Goal: Task Accomplishment & Management: Manage account settings

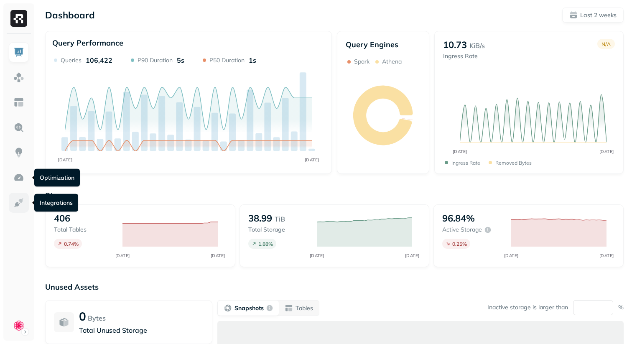
click at [13, 196] on link at bounding box center [19, 203] width 20 height 20
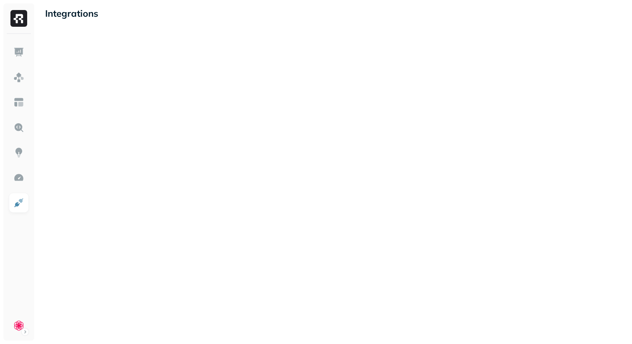
click at [222, 165] on div "Integrations" at bounding box center [316, 172] width 632 height 344
drag, startPoint x: 218, startPoint y: 88, endPoint x: 217, endPoint y: 23, distance: 64.8
click at [217, 23] on div "Integrations" at bounding box center [316, 172] width 632 height 344
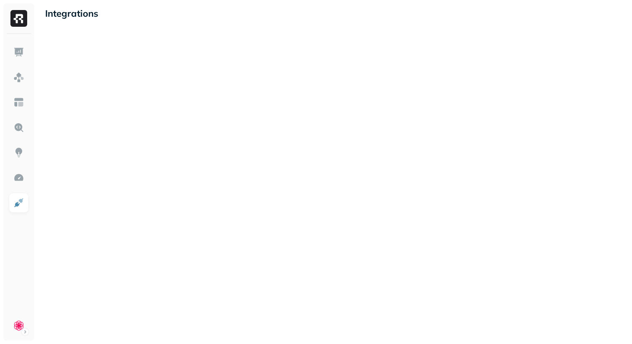
drag, startPoint x: 217, startPoint y: 23, endPoint x: 218, endPoint y: 111, distance: 87.3
click at [218, 111] on div "Integrations" at bounding box center [316, 172] width 632 height 344
click at [70, 20] on div "Integrations" at bounding box center [72, 172] width 70 height 344
click at [76, 9] on p "Integrations" at bounding box center [71, 14] width 53 height 12
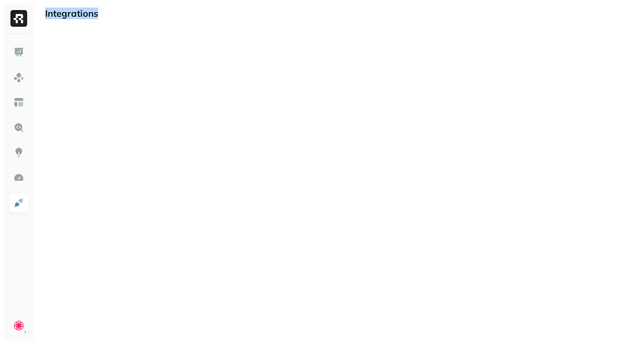
click at [76, 9] on p "Integrations" at bounding box center [71, 14] width 53 height 12
drag, startPoint x: 76, startPoint y: 9, endPoint x: 95, endPoint y: 107, distance: 100.1
click at [95, 107] on div "Integrations" at bounding box center [72, 172] width 70 height 344
click at [95, 107] on div at bounding box center [71, 111] width 53 height 167
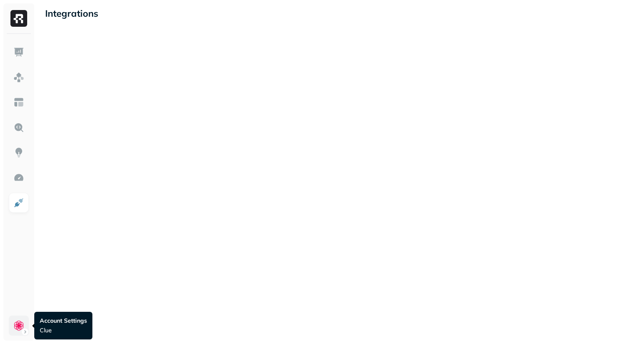
click at [16, 332] on html "Integrations 02 Account Settings Clue Account Settings Clue" at bounding box center [316, 172] width 632 height 344
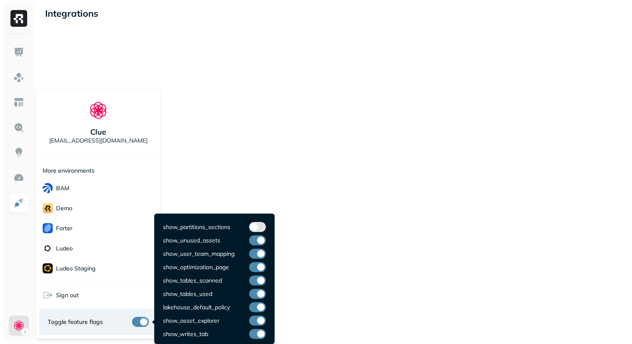
click at [139, 320] on button "button" at bounding box center [140, 322] width 17 height 10
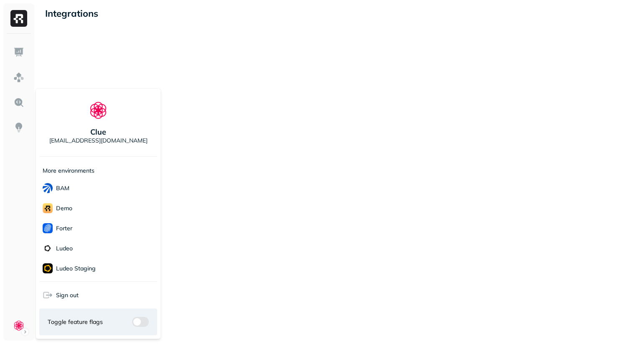
click at [232, 228] on html "Integrations 02 Clue yossi@ryft.io More environments BAM demo Forter Ludeo Lude…" at bounding box center [316, 172] width 632 height 344
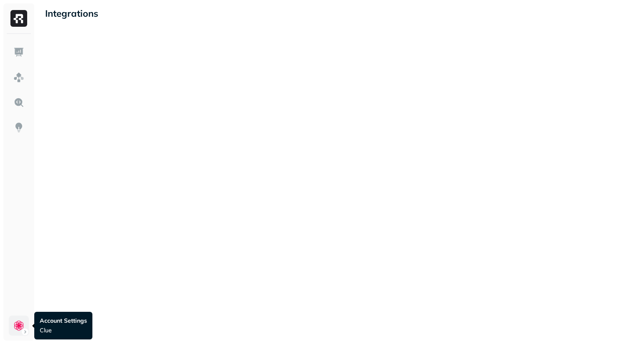
click at [16, 328] on html "Integrations 02 Account Settings Clue Account Settings Clue" at bounding box center [316, 172] width 632 height 344
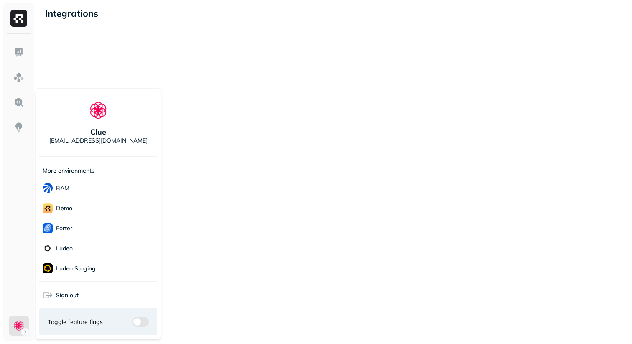
click at [257, 187] on html "Integrations 02 Clue yossi@ryft.io More environments BAM demo Forter Ludeo Lude…" at bounding box center [316, 172] width 632 height 344
click at [18, 317] on html "Integrations Account Settings Clue Account Settings Clue Clue [EMAIL_ADDRESS][D…" at bounding box center [316, 172] width 632 height 344
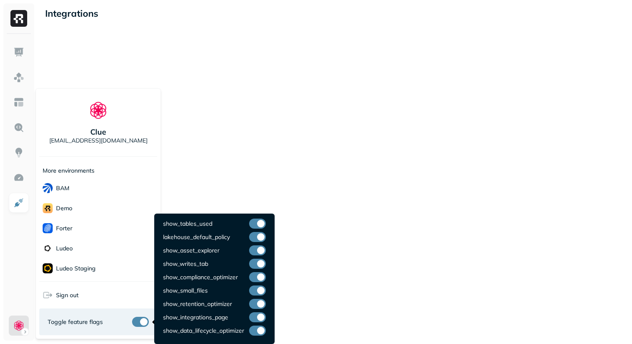
scroll to position [70, 0]
click at [258, 315] on button "button" at bounding box center [257, 318] width 17 height 10
click at [345, 275] on html "Integrations Clue [EMAIL_ADDRESS][DOMAIN_NAME] More environments BAM demo Forte…" at bounding box center [316, 172] width 632 height 344
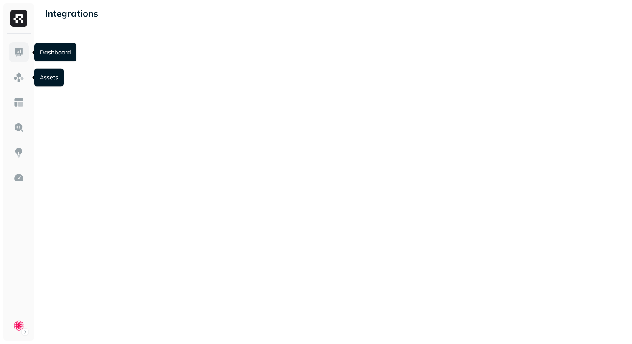
click at [24, 55] on link at bounding box center [19, 52] width 20 height 20
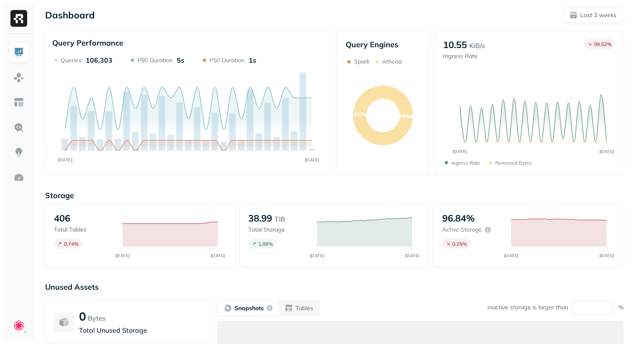
click at [325, 3] on div "Dashboard Last 2 weeks Query Performance SEP [DATE] Queries 106,303 P90 Duratio…" at bounding box center [334, 232] width 595 height 465
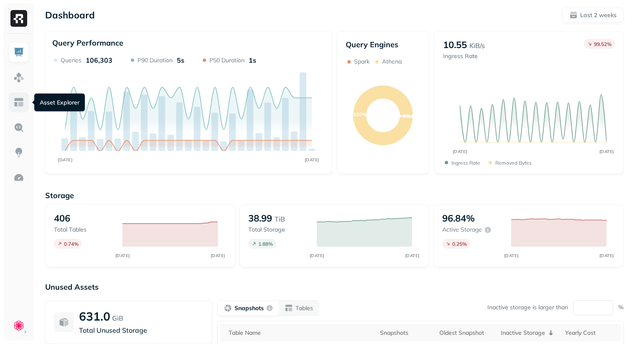
click at [16, 102] on img at bounding box center [18, 102] width 11 height 11
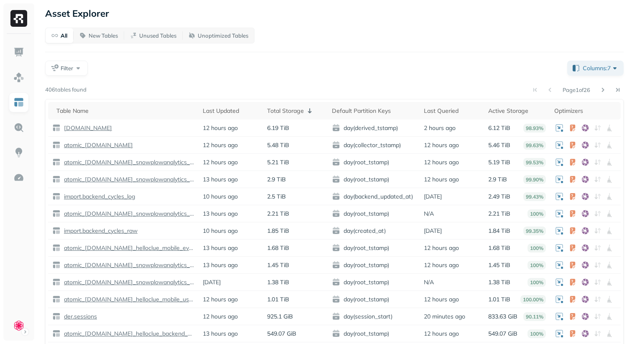
click at [267, 71] on div "Filter" at bounding box center [302, 68] width 515 height 15
click at [317, 56] on div "All New Tables Unused Tables Unoptimized Tables Filter Columns: 7 Page 1 of 26 …" at bounding box center [334, 212] width 578 height 369
click at [361, 61] on div "Filter" at bounding box center [302, 68] width 515 height 15
click at [371, 65] on div "Filter" at bounding box center [302, 68] width 515 height 15
click at [296, 68] on div "Filter" at bounding box center [302, 68] width 515 height 15
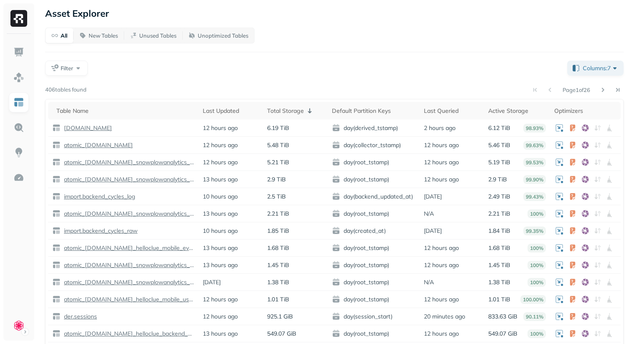
click at [176, 77] on div "All New Tables Unused Tables Unoptimized Tables Filter Columns: 7 Page 1 of 26 …" at bounding box center [334, 212] width 578 height 369
click at [101, 38] on p "New Tables" at bounding box center [103, 36] width 29 height 8
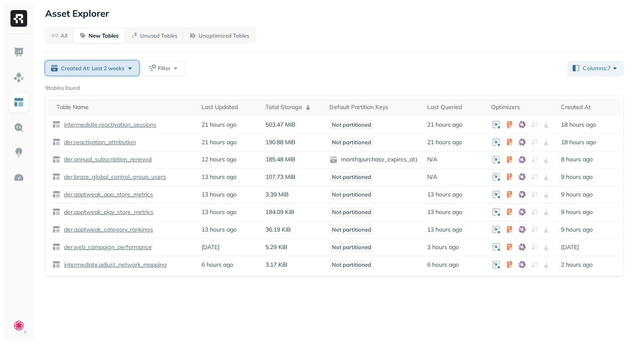
click at [92, 73] on button "Created At: Last 2 weeks" at bounding box center [92, 68] width 94 height 15
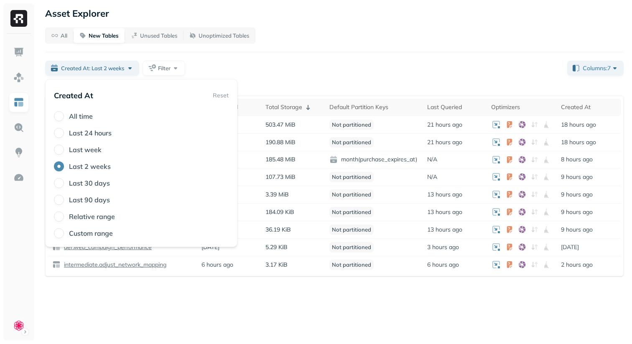
click at [244, 56] on div "All New Tables Unused Tables Unoptimized Tables Created At: Last 2 weeks Filter…" at bounding box center [334, 152] width 578 height 249
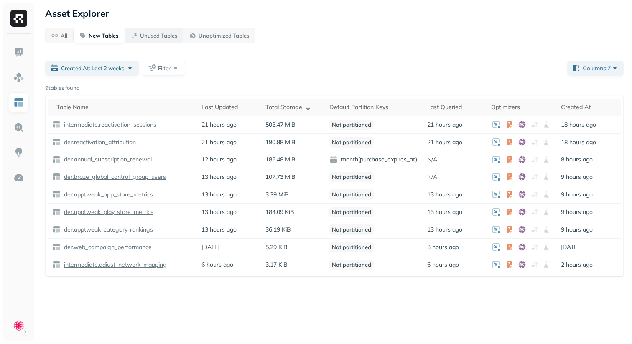
click at [153, 36] on p "Unused Tables" at bounding box center [158, 36] width 37 height 8
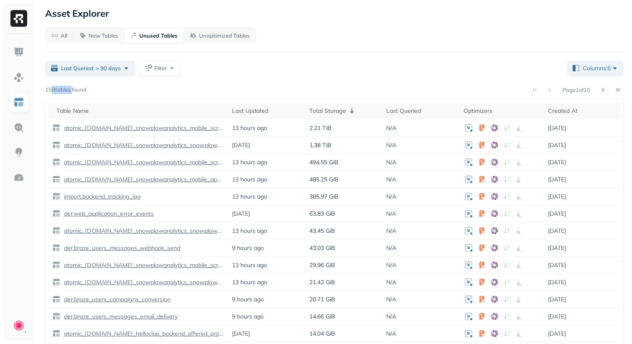
drag, startPoint x: 50, startPoint y: 93, endPoint x: 71, endPoint y: 93, distance: 20.5
click at [71, 93] on p "158 tables found" at bounding box center [65, 90] width 41 height 8
click at [207, 40] on button "Unoptimized Tables" at bounding box center [219, 35] width 71 height 15
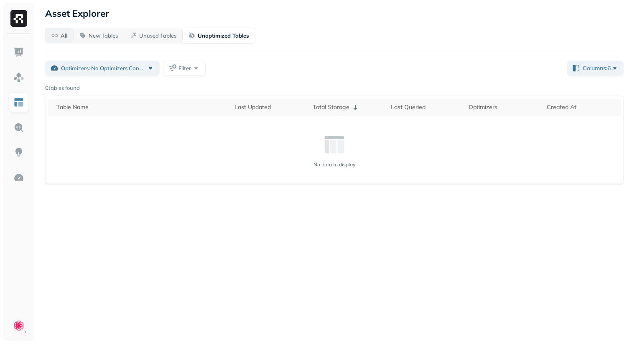
click at [61, 39] on button "All" at bounding box center [60, 35] width 28 height 15
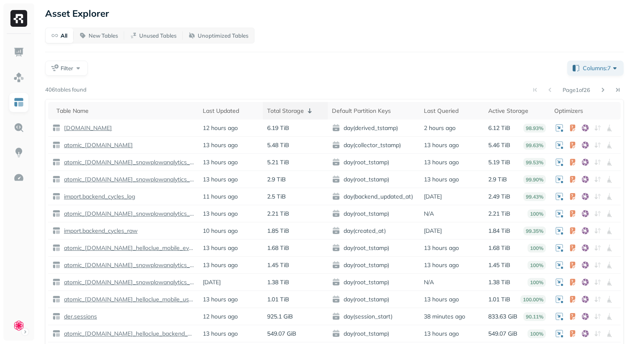
click at [288, 112] on div "Total Storage" at bounding box center [295, 111] width 56 height 10
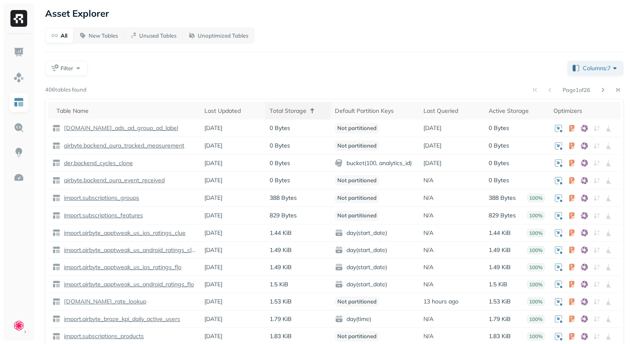
click at [285, 112] on div "Total Storage" at bounding box center [298, 111] width 57 height 10
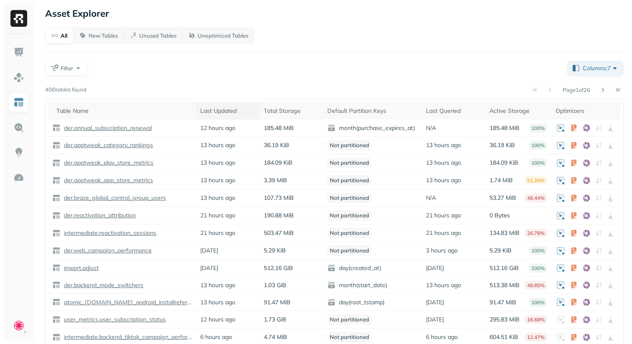
click at [226, 115] on th "Last Updated" at bounding box center [228, 111] width 64 height 18
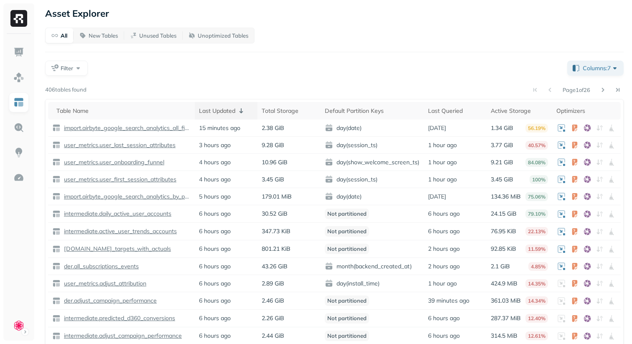
click at [223, 110] on div "Last Updated" at bounding box center [226, 111] width 54 height 10
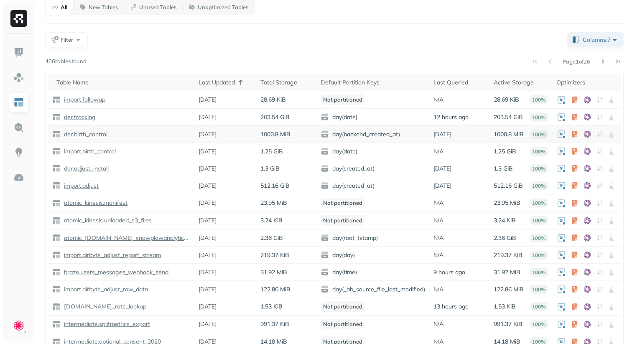
scroll to position [26, 0]
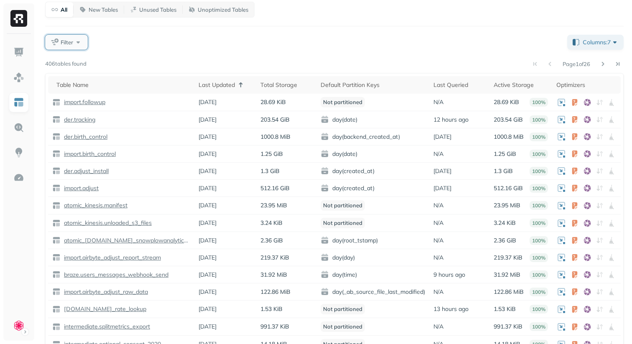
click at [66, 42] on span "Filter" at bounding box center [67, 42] width 13 height 8
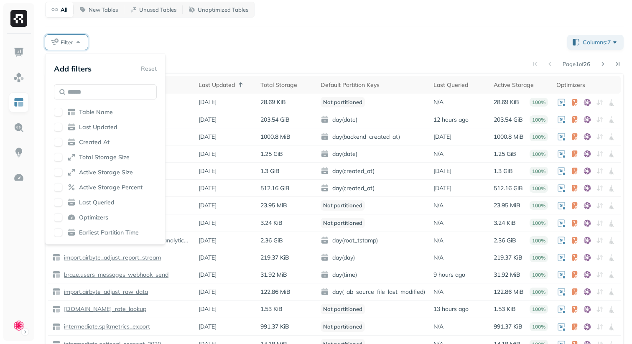
click at [59, 129] on button "button" at bounding box center [58, 127] width 8 height 8
click at [138, 46] on div "Filter" at bounding box center [302, 42] width 515 height 15
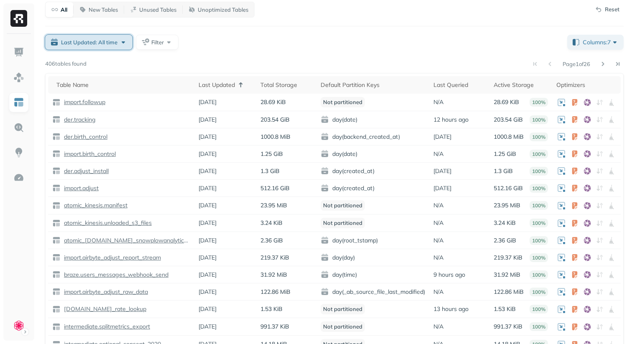
click at [108, 46] on button "Last Updated: All time" at bounding box center [88, 42] width 87 height 15
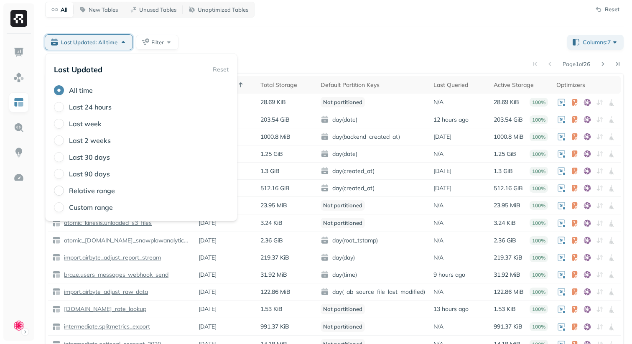
click at [61, 193] on button "Relative range" at bounding box center [59, 191] width 10 height 10
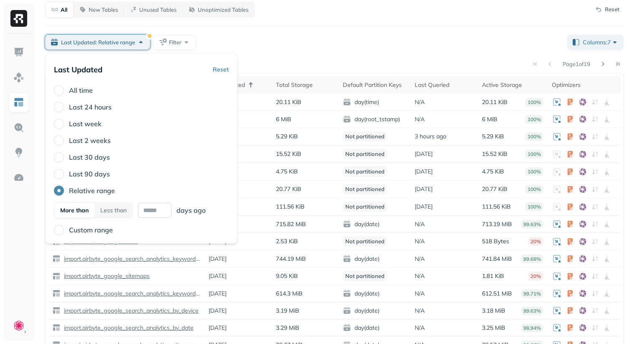
click at [161, 212] on input "text" at bounding box center [154, 210] width 33 height 15
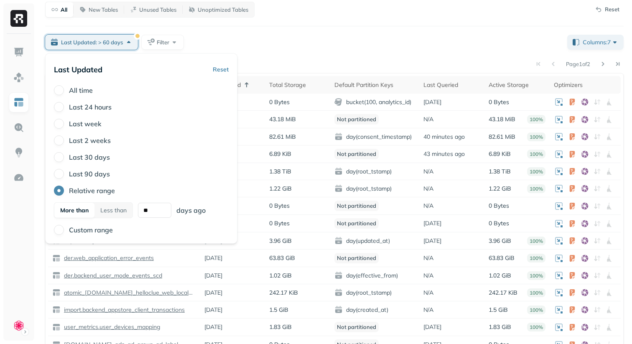
type input "**"
click at [275, 64] on div "Page 1 of 2" at bounding box center [353, 64] width 540 height 12
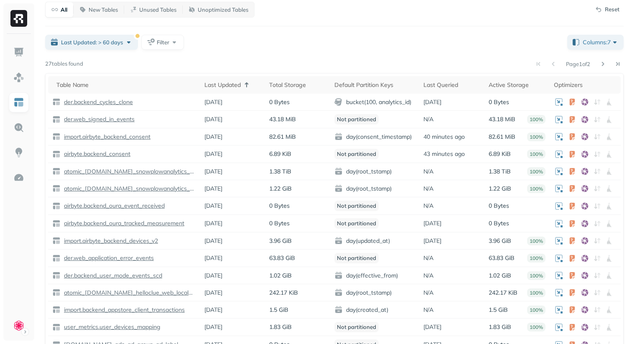
click at [48, 64] on p "27 tables found" at bounding box center [64, 64] width 38 height 8
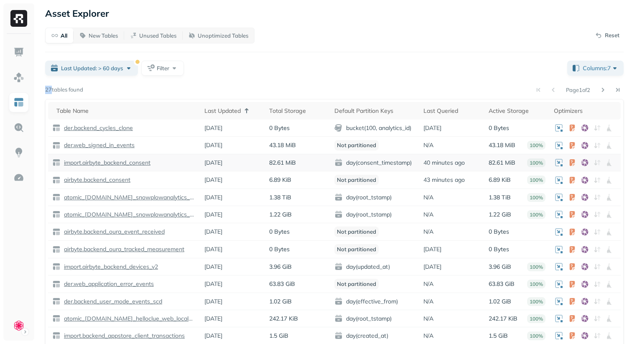
scroll to position [0, 0]
click at [260, 84] on div "Page 1 of 2" at bounding box center [353, 90] width 540 height 12
click at [246, 80] on div "All New Tables Unused Tables Unoptimized Tables Reset Last Updated: > 60 days F…" at bounding box center [334, 214] width 578 height 372
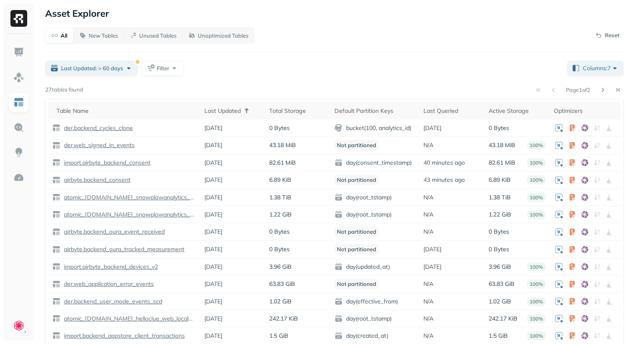
click at [160, 79] on div "All New Tables Unused Tables Unoptimized Tables Reset Last Updated: > 60 days F…" at bounding box center [334, 214] width 578 height 372
click at [174, 80] on div "All New Tables Unused Tables Unoptimized Tables Reset Last Updated: > 60 days F…" at bounding box center [334, 214] width 578 height 372
click at [114, 74] on button "Last Updated: > 60 days" at bounding box center [91, 68] width 93 height 15
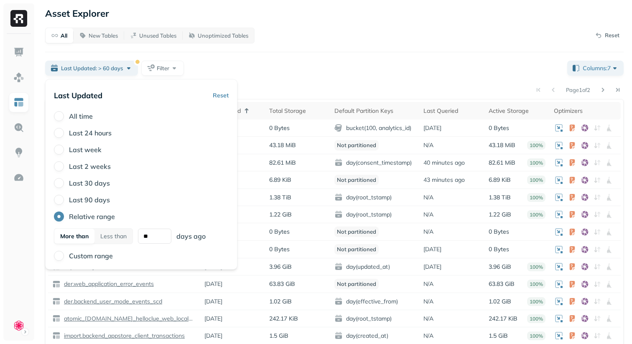
click at [283, 43] on div "All New Tables Unused Tables Unoptimized Tables Reset" at bounding box center [334, 36] width 578 height 16
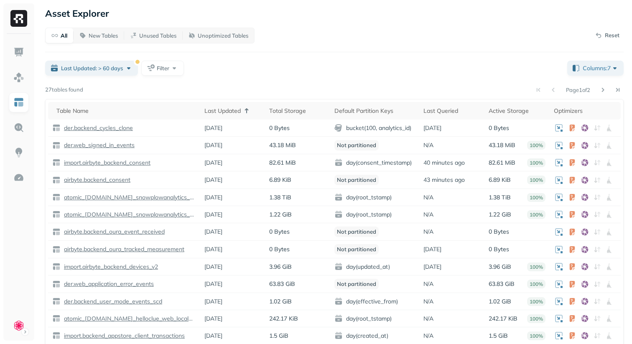
click at [245, 93] on div "Page 1 of 2" at bounding box center [353, 90] width 540 height 12
click at [303, 82] on div "All New Tables Unused Tables Unoptimized Tables Reset Last Updated: > 60 days F…" at bounding box center [334, 214] width 578 height 372
click at [158, 83] on div "All New Tables Unused Tables Unoptimized Tables Reset Last Updated: > 60 days F…" at bounding box center [334, 214] width 578 height 372
click at [583, 68] on span "Columns: 7" at bounding box center [601, 68] width 36 height 8
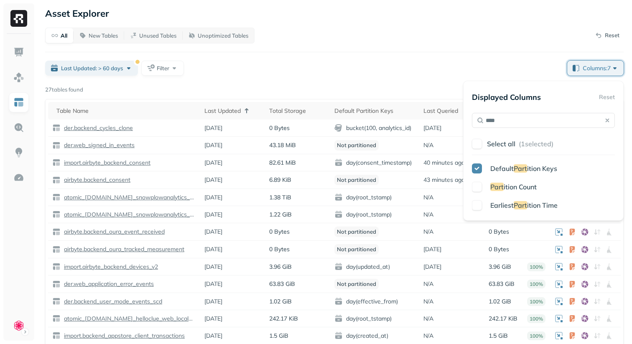
type input "****"
click at [477, 188] on button "button" at bounding box center [477, 187] width 10 height 10
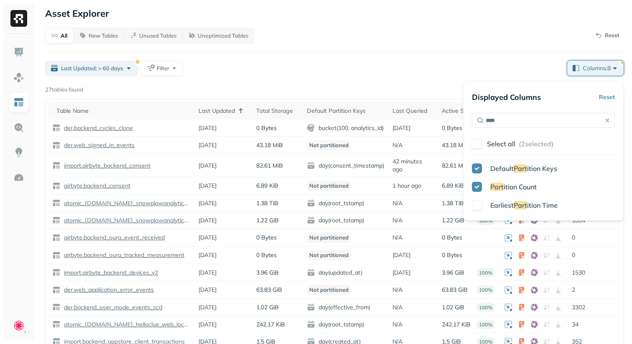
click at [477, 202] on button "button" at bounding box center [477, 205] width 10 height 10
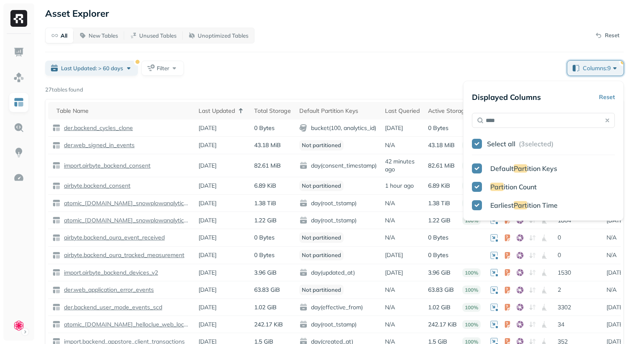
click at [453, 77] on div "All New Tables Unused Tables Unoptimized Tables Reset Last Updated: > 60 days F…" at bounding box center [334, 217] width 578 height 378
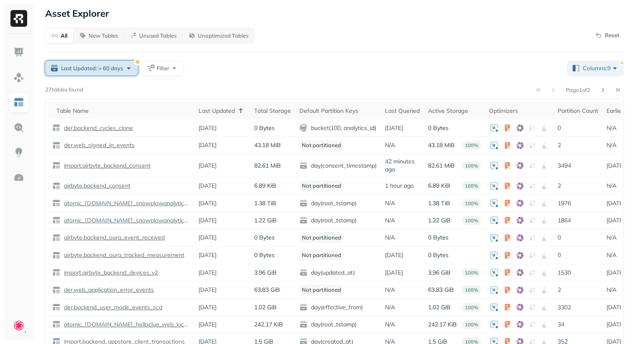
click at [127, 67] on div "Last Updated: > 60 days" at bounding box center [97, 68] width 72 height 8
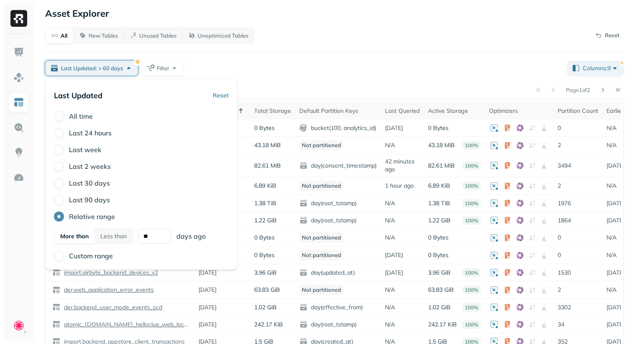
click at [66, 112] on div "All time" at bounding box center [141, 116] width 175 height 10
click at [66, 114] on div "All time" at bounding box center [141, 116] width 175 height 10
click at [60, 117] on button "All time" at bounding box center [59, 116] width 10 height 10
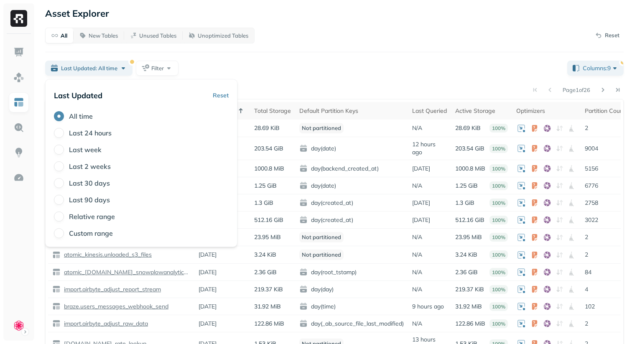
click at [276, 61] on div "Last Updated: All time Filter" at bounding box center [302, 68] width 515 height 15
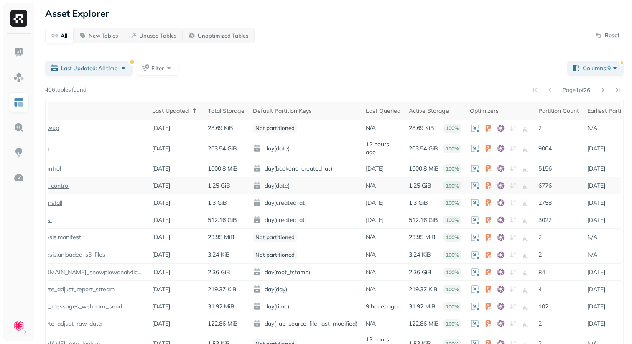
scroll to position [0, 64]
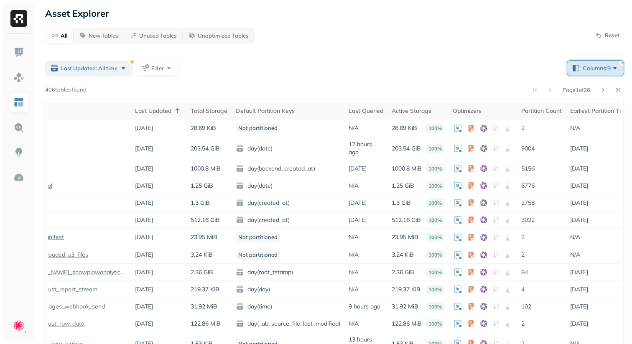
click at [608, 66] on span "Columns: 9" at bounding box center [601, 68] width 36 height 8
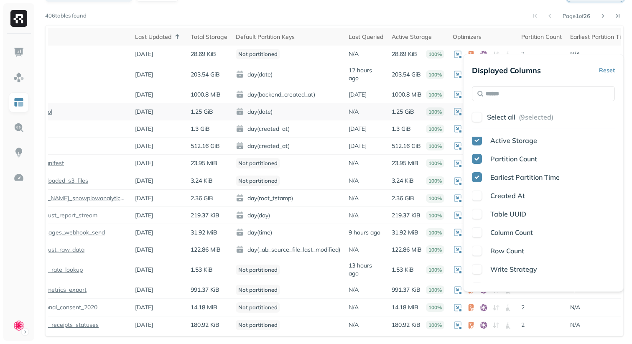
scroll to position [0, 0]
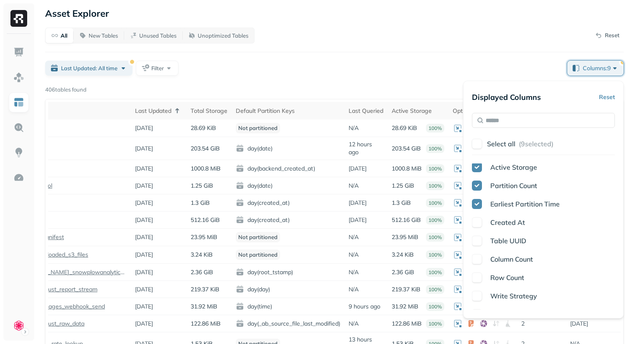
click at [401, 59] on div "All New Tables Unused Tables Unoptimized Tables Reset Last Updated: All time Fi…" at bounding box center [334, 219] width 578 height 383
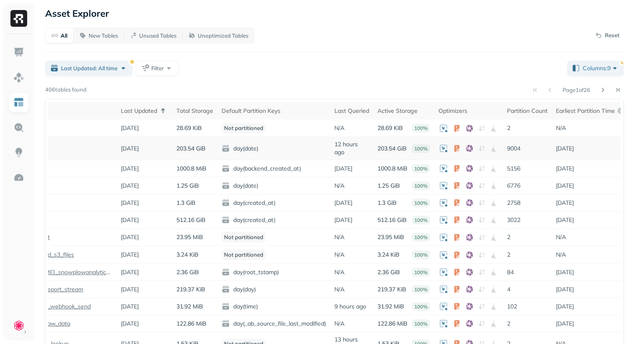
scroll to position [0, 90]
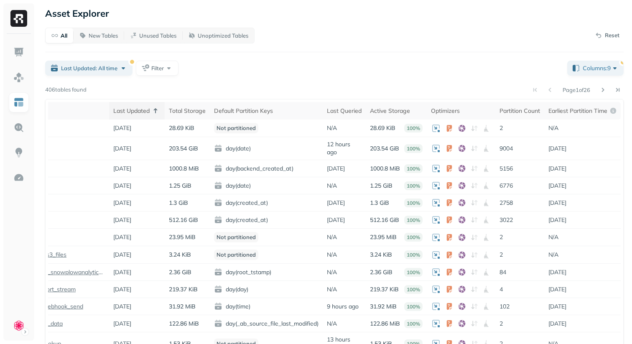
click at [136, 108] on div "Last Updated" at bounding box center [136, 111] width 47 height 10
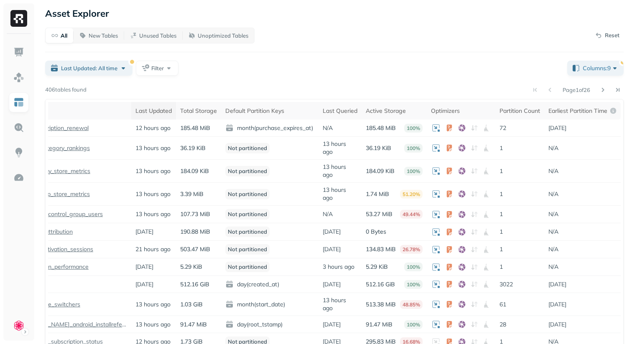
scroll to position [0, 67]
click at [521, 111] on div "Partition Count" at bounding box center [519, 111] width 41 height 8
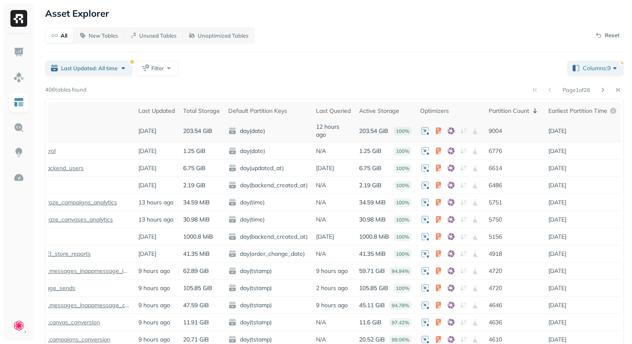
scroll to position [0, 64]
click at [492, 136] on td "9004" at bounding box center [514, 131] width 60 height 23
click at [494, 136] on td "9004" at bounding box center [514, 131] width 60 height 23
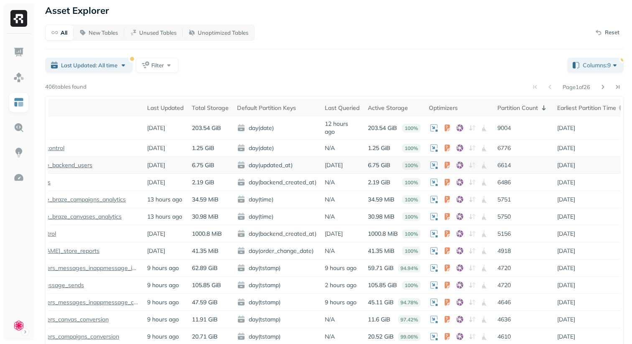
scroll to position [0, 0]
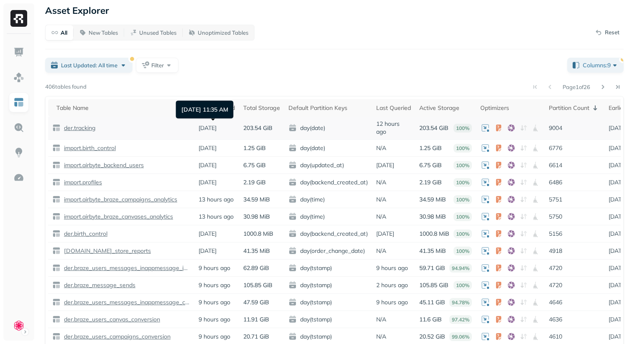
click at [216, 126] on p "[DATE]" at bounding box center [207, 128] width 18 height 8
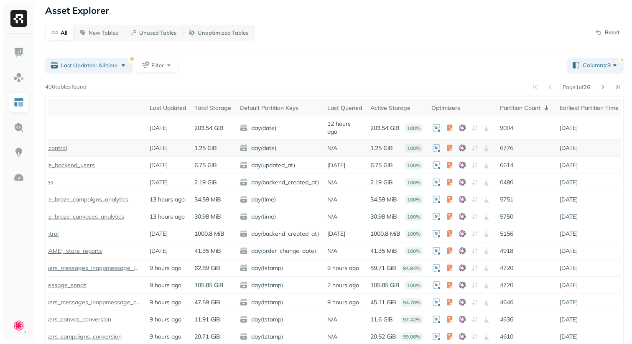
scroll to position [0, 57]
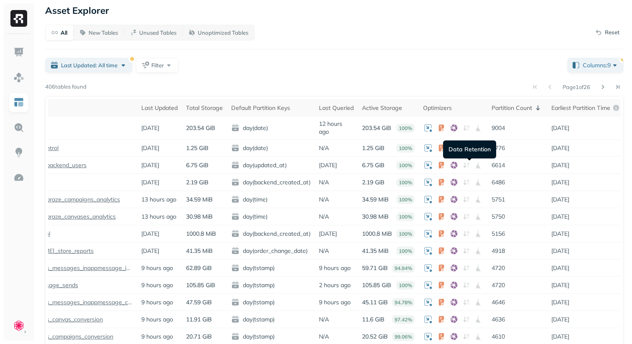
click at [428, 85] on div "Page 1 of 26" at bounding box center [355, 87] width 537 height 12
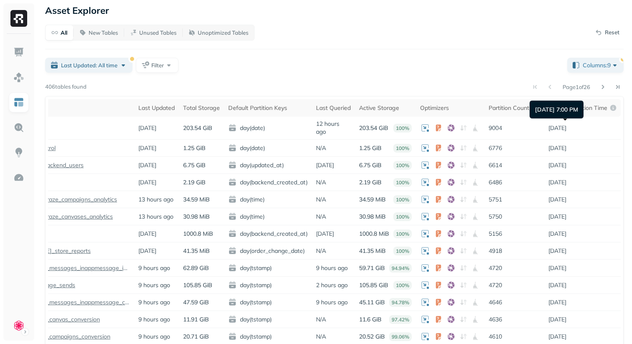
click at [547, 109] on div "[DATE] 7:00 PM [DATE] 7:00 PM" at bounding box center [556, 110] width 54 height 18
drag, startPoint x: 547, startPoint y: 109, endPoint x: 585, endPoint y: 110, distance: 37.6
click at [583, 110] on div "[DATE] 7:00 PM [DATE] 7:00 PM" at bounding box center [556, 110] width 54 height 18
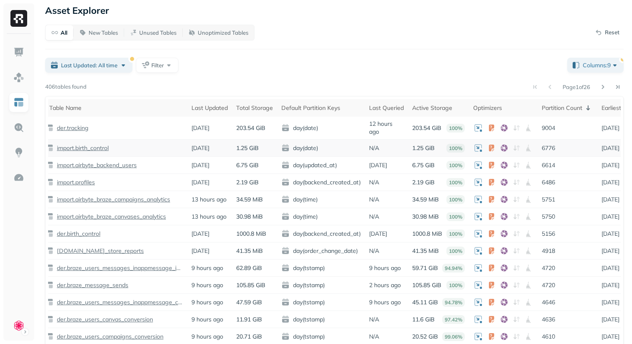
scroll to position [0, 0]
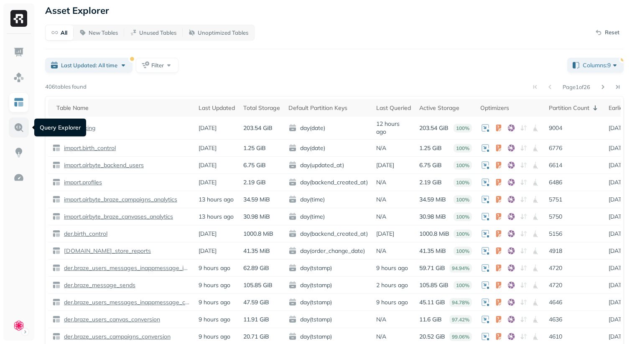
click at [22, 132] on img at bounding box center [18, 127] width 11 height 11
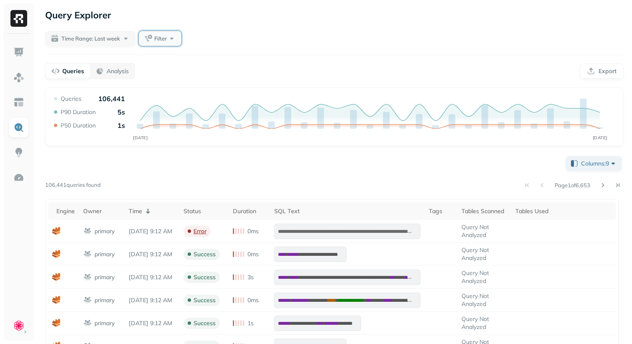
click at [165, 43] on button "Filter" at bounding box center [160, 38] width 43 height 15
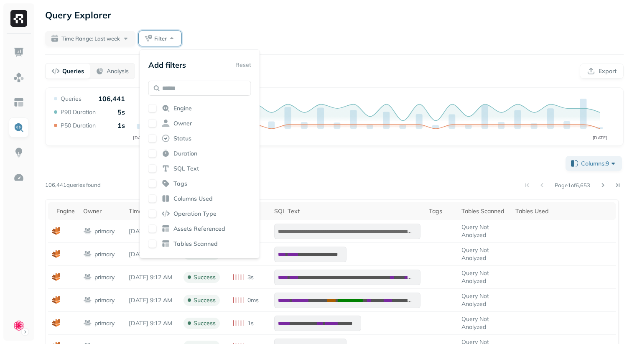
click at [155, 109] on button "button" at bounding box center [152, 108] width 8 height 8
click at [154, 124] on button "button" at bounding box center [152, 123] width 8 height 8
click at [151, 140] on button "button" at bounding box center [152, 138] width 8 height 8
click at [153, 153] on button "button" at bounding box center [152, 153] width 8 height 8
click at [151, 167] on button "button" at bounding box center [152, 168] width 8 height 8
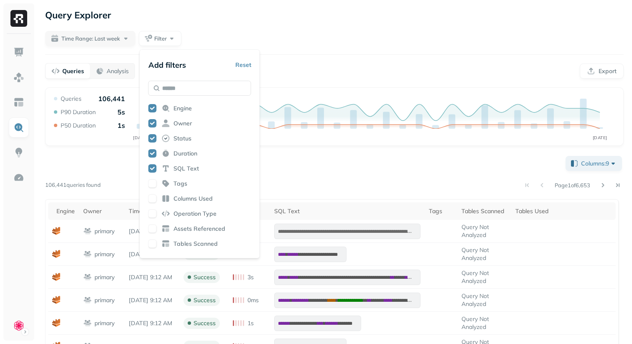
click at [313, 60] on div "**********" at bounding box center [334, 299] width 595 height 598
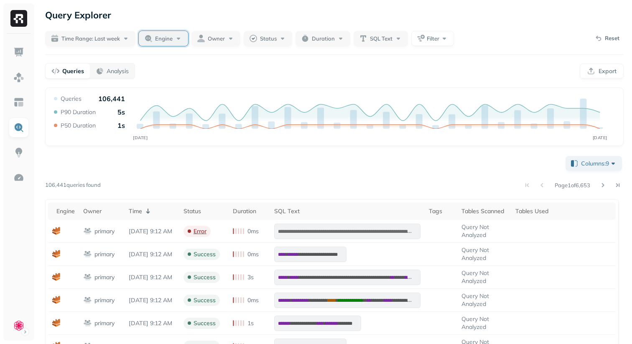
click at [170, 38] on span "Engine" at bounding box center [164, 39] width 18 height 8
click at [182, 180] on div "Page 1 of 6,653" at bounding box center [362, 185] width 523 height 12
click at [174, 39] on div "Engine" at bounding box center [169, 38] width 28 height 8
click at [260, 62] on div "**********" at bounding box center [334, 299] width 595 height 598
click at [259, 67] on div "Queries Analysis Export" at bounding box center [334, 71] width 578 height 16
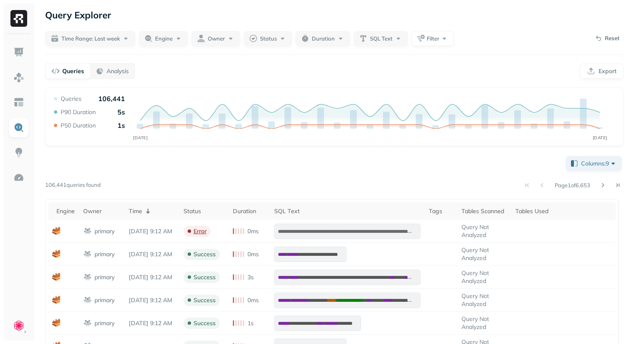
click at [252, 65] on div "Queries Analysis Export" at bounding box center [334, 71] width 578 height 16
click at [119, 40] on span "Time Range: Last week" at bounding box center [90, 39] width 59 height 8
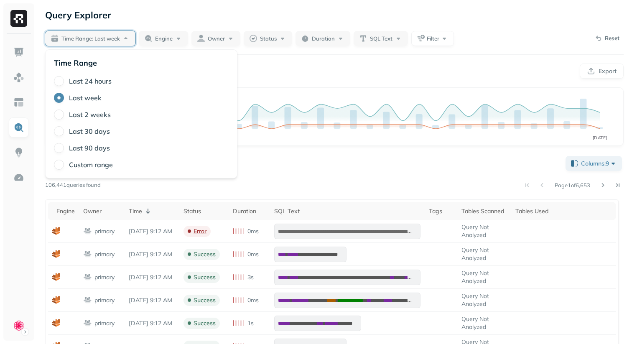
click at [84, 112] on label "Last 2 weeks" at bounding box center [90, 114] width 42 height 8
click at [64, 112] on button "Last 2 weeks" at bounding box center [59, 114] width 10 height 10
click at [168, 25] on div "**********" at bounding box center [334, 299] width 595 height 598
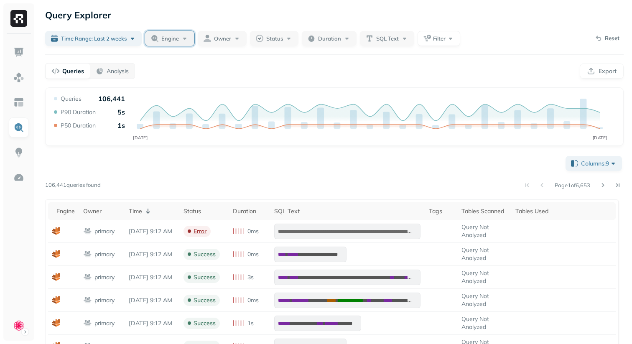
click at [170, 37] on span "Engine" at bounding box center [170, 39] width 18 height 8
click at [142, 25] on div "**********" at bounding box center [334, 299] width 595 height 598
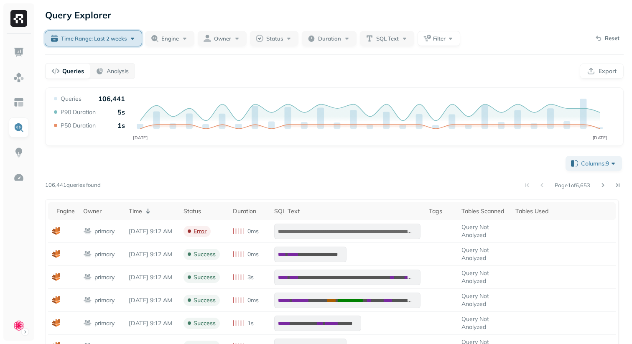
click at [117, 40] on span "Time Range: Last 2 weeks" at bounding box center [94, 39] width 66 height 8
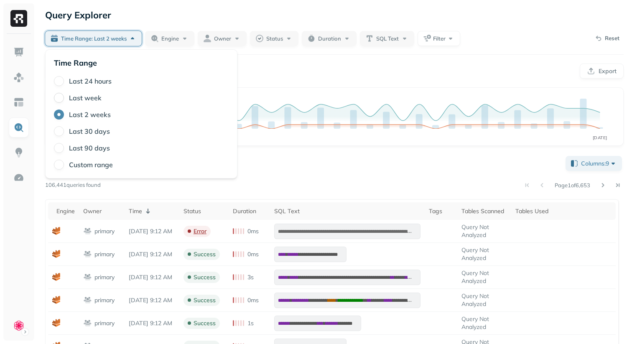
click at [61, 97] on button "Last week" at bounding box center [59, 98] width 10 height 10
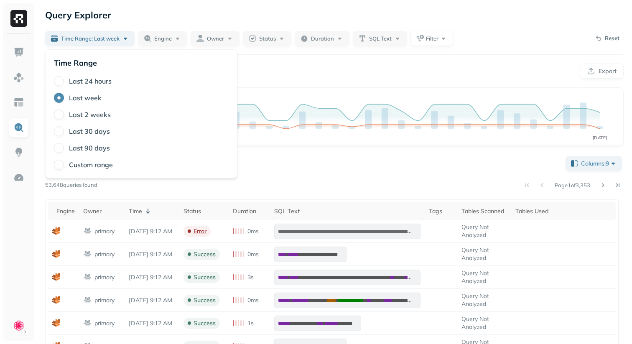
click at [250, 57] on div "**********" at bounding box center [334, 299] width 595 height 598
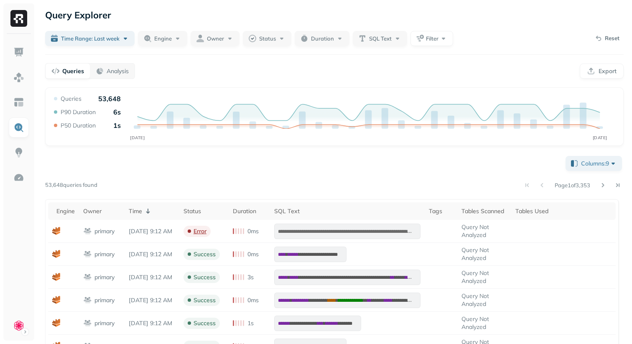
click at [246, 62] on div "**********" at bounding box center [334, 299] width 595 height 598
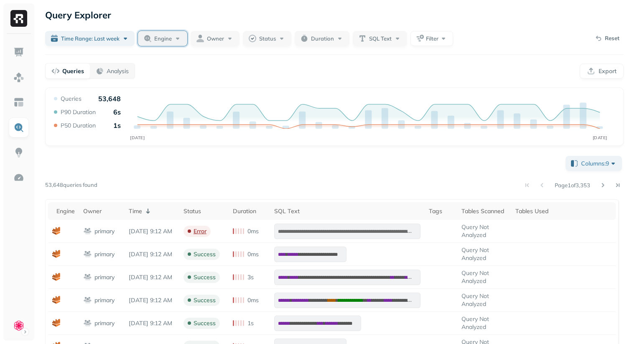
click at [171, 41] on span "Engine" at bounding box center [163, 39] width 18 height 8
click at [267, 67] on div "Queries Analysis Export" at bounding box center [334, 71] width 578 height 16
click at [191, 59] on div "**********" at bounding box center [334, 299] width 595 height 598
click at [294, 72] on div "Queries Analysis Export" at bounding box center [334, 71] width 578 height 16
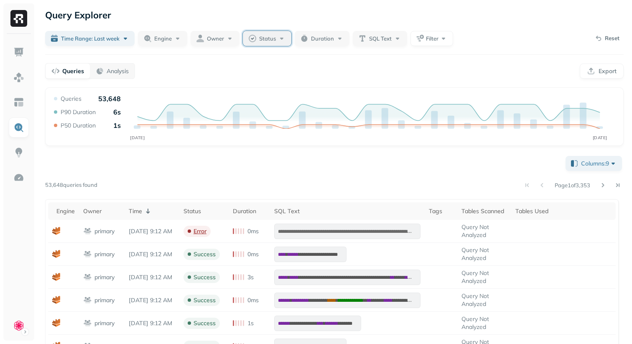
click at [273, 38] on span "Status" at bounding box center [267, 39] width 17 height 8
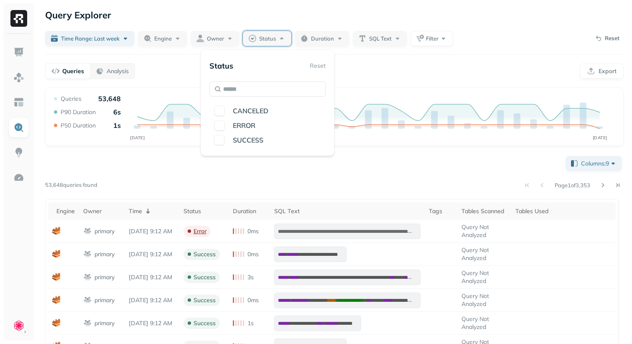
click at [379, 63] on div "Queries Analysis Export" at bounding box center [334, 71] width 578 height 16
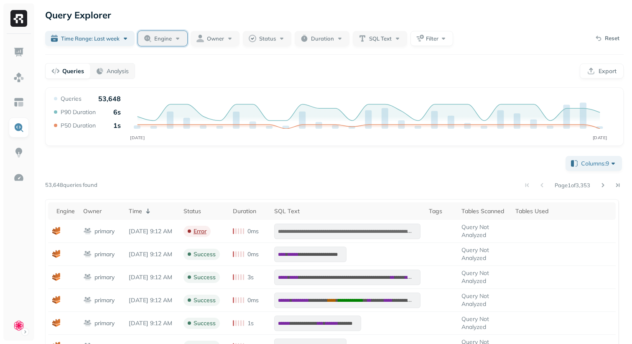
click at [165, 44] on button "Engine" at bounding box center [162, 38] width 49 height 15
click at [110, 89] on button "button" at bounding box center [115, 89] width 10 height 10
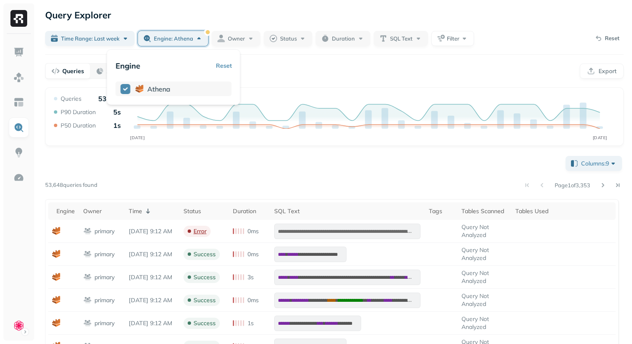
click at [124, 89] on button "button" at bounding box center [125, 89] width 10 height 10
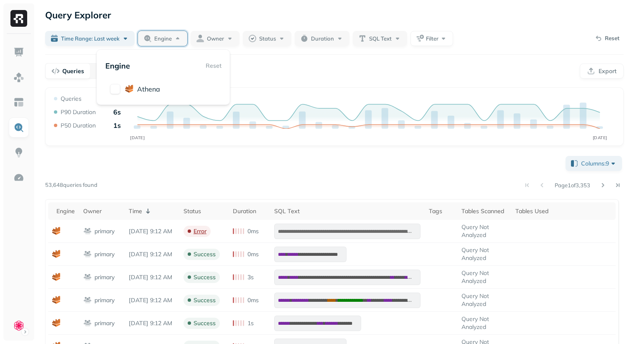
click at [254, 60] on div "**********" at bounding box center [334, 299] width 595 height 598
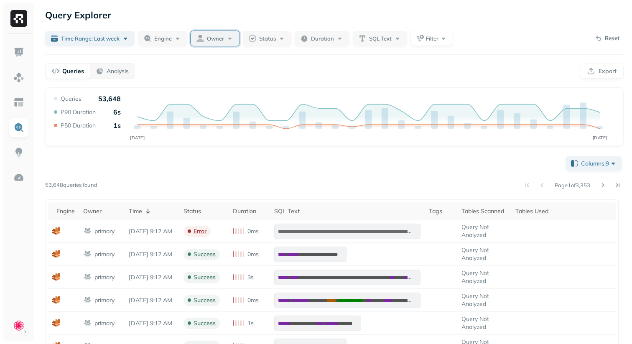
click at [216, 42] on span "Owner" at bounding box center [215, 39] width 17 height 8
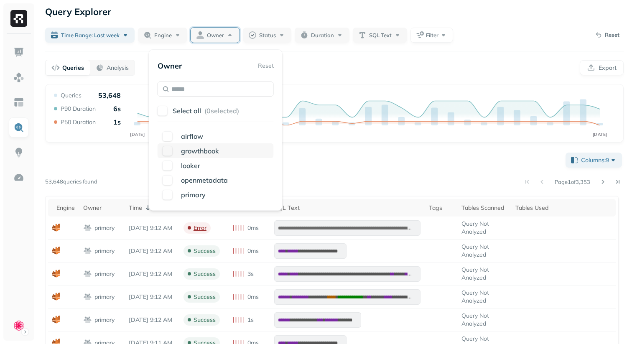
scroll to position [11, 0]
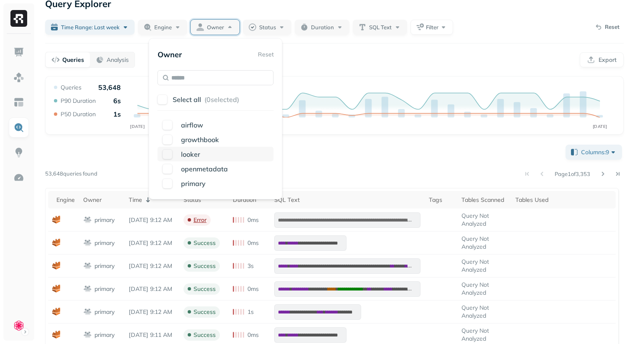
click at [170, 152] on button "button" at bounding box center [168, 154] width 10 height 10
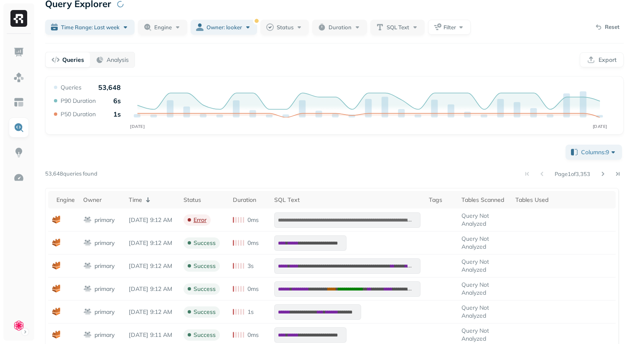
scroll to position [0, 0]
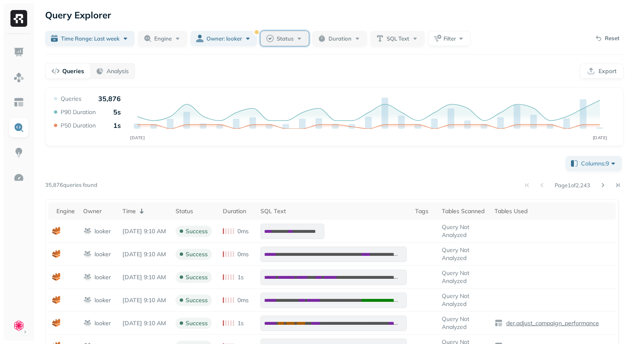
click at [287, 43] on button "Status" at bounding box center [284, 38] width 48 height 15
click at [236, 128] on button "button" at bounding box center [237, 125] width 10 height 10
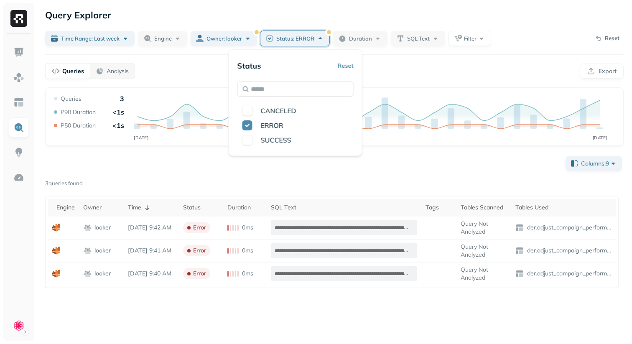
click at [167, 162] on div "**********" at bounding box center [334, 221] width 578 height 134
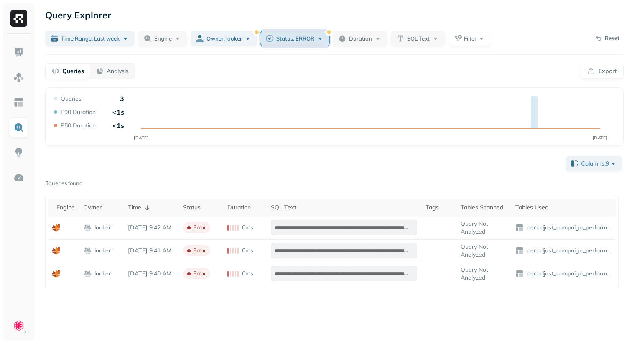
click at [281, 40] on span "Status: ERROR" at bounding box center [295, 39] width 38 height 8
click at [340, 68] on button "Reset" at bounding box center [346, 65] width 16 height 15
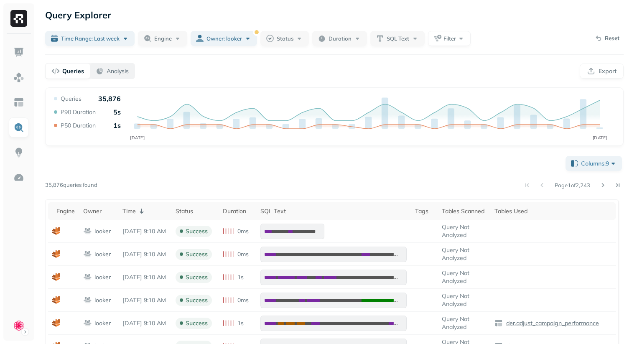
click at [116, 73] on p "Analysis" at bounding box center [118, 71] width 22 height 8
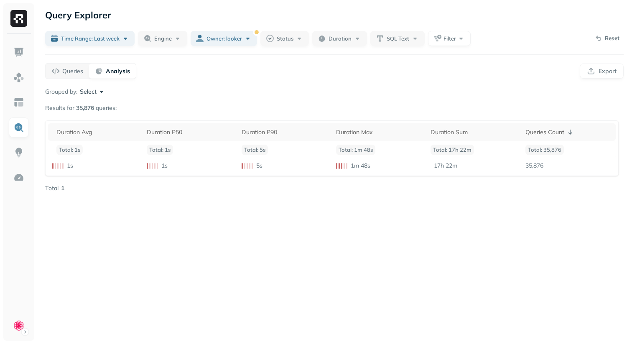
click at [102, 92] on button "Select" at bounding box center [93, 91] width 26 height 8
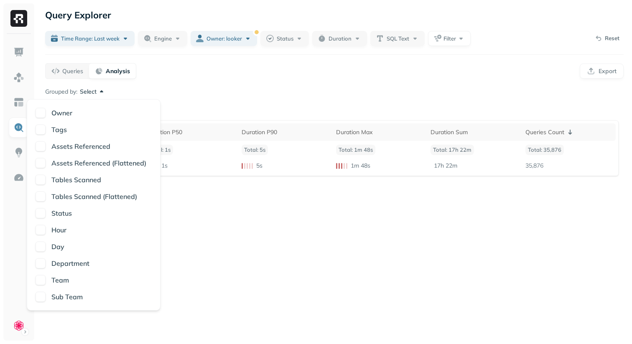
click at [43, 215] on button "button" at bounding box center [41, 213] width 10 height 10
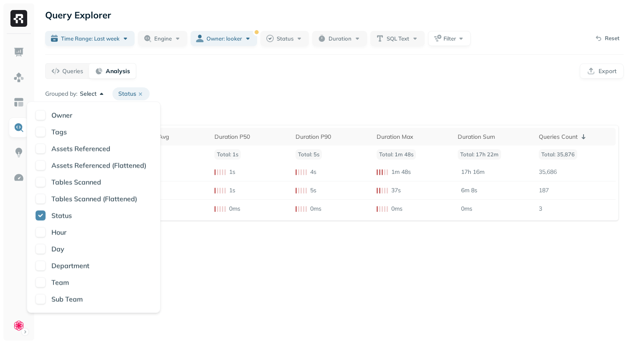
click at [223, 118] on div "Grouped by: Select Status Results for 35,876 queries: Status Duration Avg Durat…" at bounding box center [334, 162] width 578 height 150
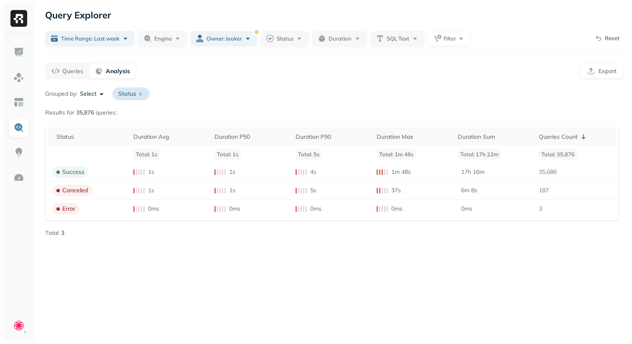
click at [139, 91] on icon at bounding box center [140, 94] width 7 height 7
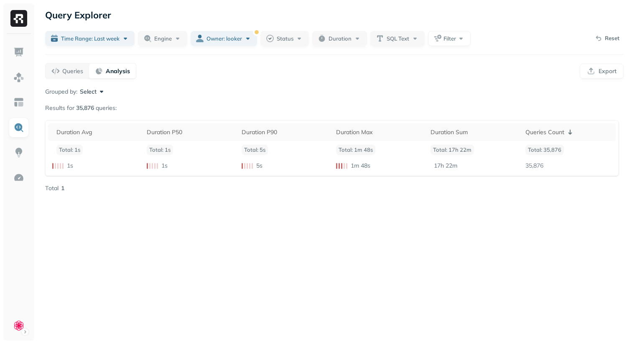
click at [105, 93] on button "Select" at bounding box center [93, 91] width 26 height 8
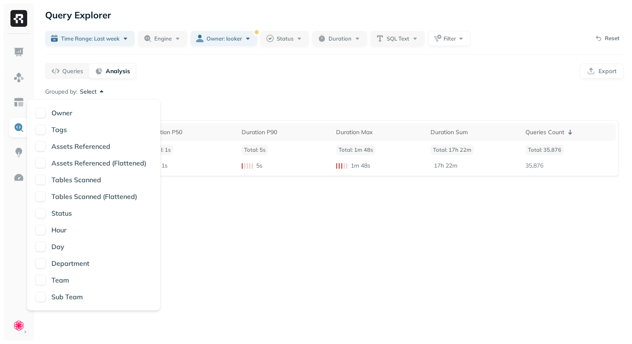
click at [43, 113] on button "button" at bounding box center [41, 113] width 10 height 10
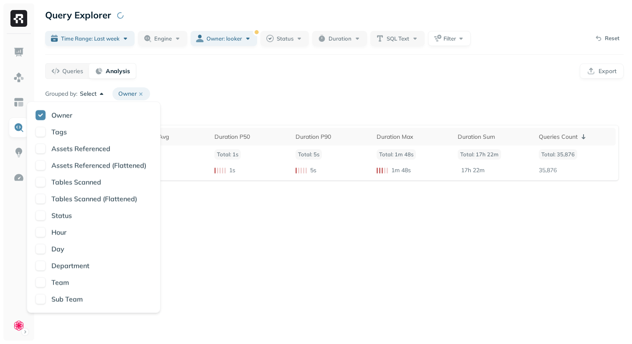
click at [196, 94] on div "Grouped by: Select Owner" at bounding box center [334, 93] width 578 height 13
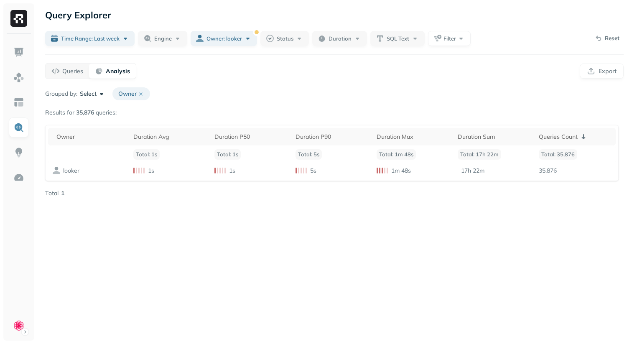
click at [226, 30] on div "Query Explorer Time Range: Last week Engine Owner: looker Status Duration SQL T…" at bounding box center [334, 172] width 595 height 344
click at [226, 38] on span "Owner: looker" at bounding box center [224, 39] width 36 height 8
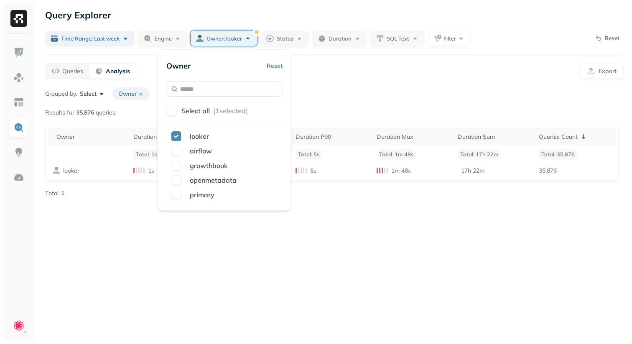
click at [277, 66] on button "Reset" at bounding box center [275, 65] width 16 height 15
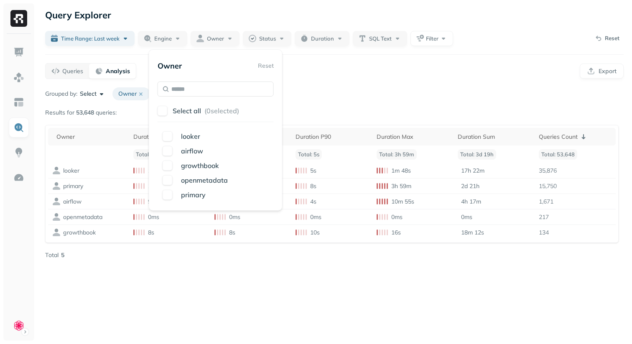
click at [306, 66] on div "Queries Analysis Export" at bounding box center [334, 71] width 578 height 16
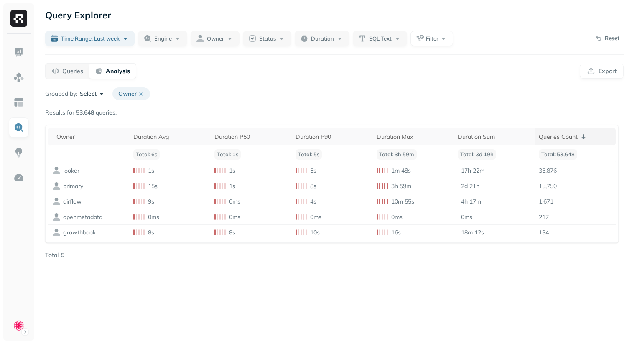
click at [553, 137] on div "Queries Count" at bounding box center [575, 137] width 73 height 10
click at [557, 137] on div "Queries Count" at bounding box center [575, 137] width 73 height 10
click at [487, 137] on div "Duration Sum" at bounding box center [494, 137] width 73 height 8
drag, startPoint x: 64, startPoint y: 173, endPoint x: 81, endPoint y: 173, distance: 16.7
click at [81, 173] on p "primary" at bounding box center [73, 171] width 20 height 8
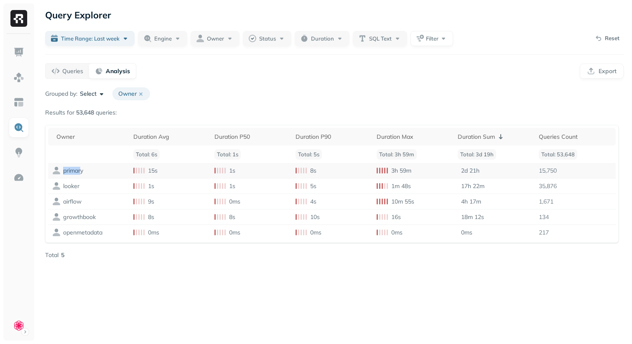
click at [81, 173] on p "primary" at bounding box center [73, 171] width 20 height 8
click at [470, 253] on div "Total 5" at bounding box center [334, 255] width 578 height 8
click at [370, 67] on div "Queries Analysis Export" at bounding box center [334, 71] width 578 height 16
click at [363, 73] on div "Queries Analysis Export" at bounding box center [334, 71] width 578 height 16
click at [452, 258] on div "Total 5" at bounding box center [334, 255] width 578 height 8
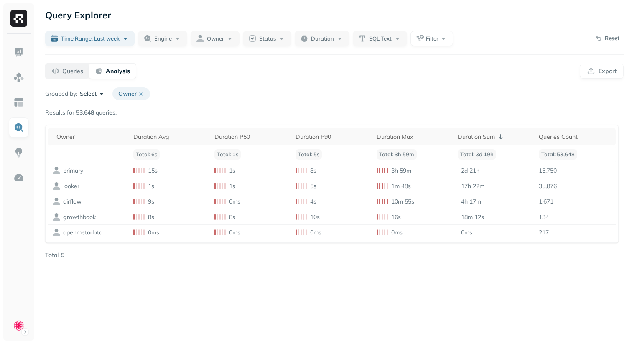
click at [70, 75] on div "Queries" at bounding box center [67, 71] width 32 height 8
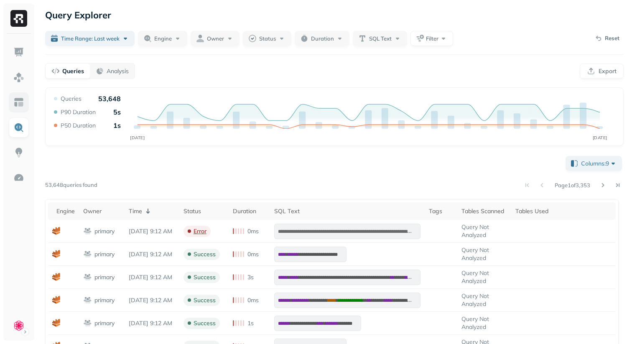
click at [18, 99] on img at bounding box center [18, 102] width 11 height 11
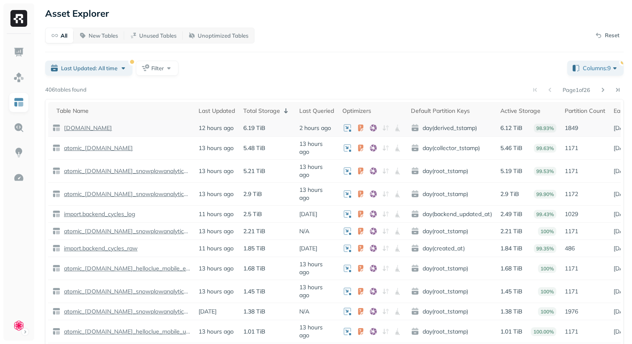
click at [73, 128] on p "[DOMAIN_NAME]" at bounding box center [87, 128] width 50 height 8
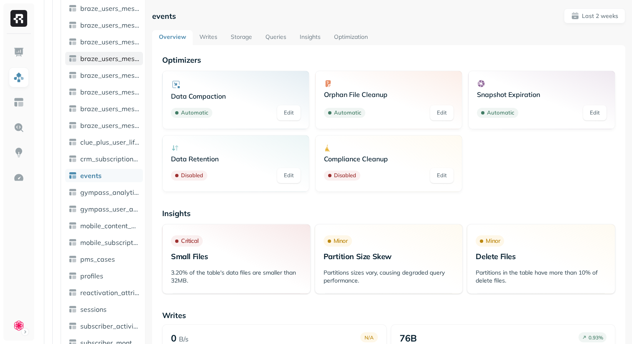
scroll to position [935, 0]
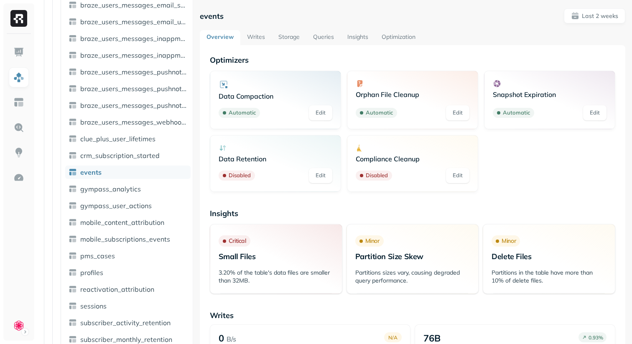
click at [203, 126] on div "Assets AWS Glue airbyte atomic_kinesis braze data_prod_backend_db der Tables ( …" at bounding box center [334, 172] width 595 height 344
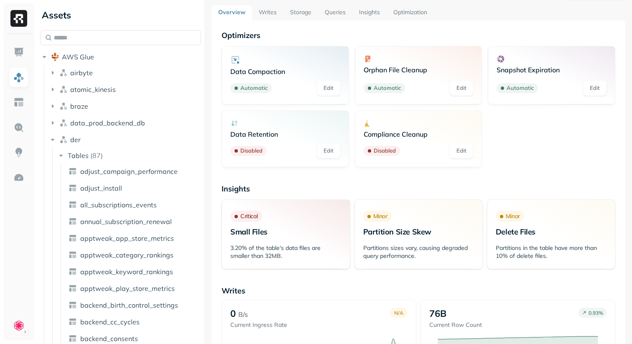
scroll to position [16, 0]
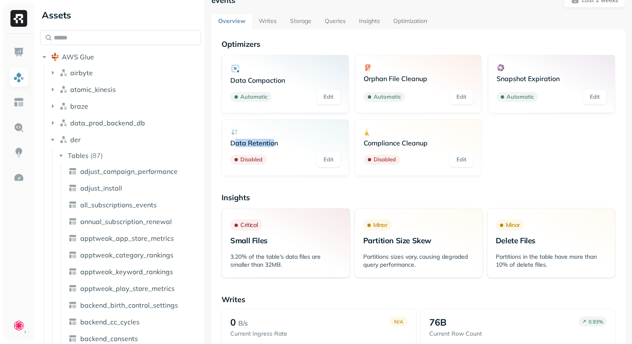
drag, startPoint x: 233, startPoint y: 143, endPoint x: 272, endPoint y: 143, distance: 38.9
click at [272, 143] on p "Data Retention" at bounding box center [285, 143] width 110 height 8
drag, startPoint x: 421, startPoint y: 144, endPoint x: 392, endPoint y: 144, distance: 28.4
click at [392, 144] on p "Compliance Cleanup" at bounding box center [419, 143] width 110 height 8
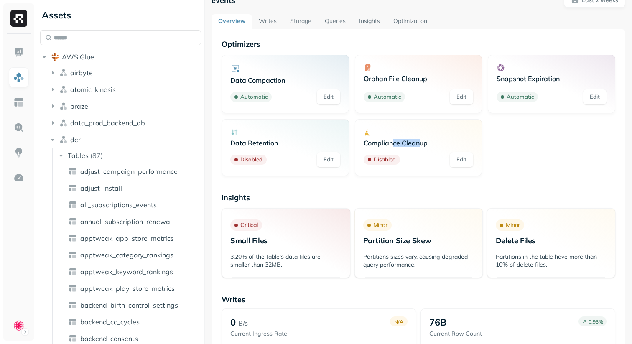
click at [392, 144] on p "Compliance Cleanup" at bounding box center [419, 143] width 110 height 8
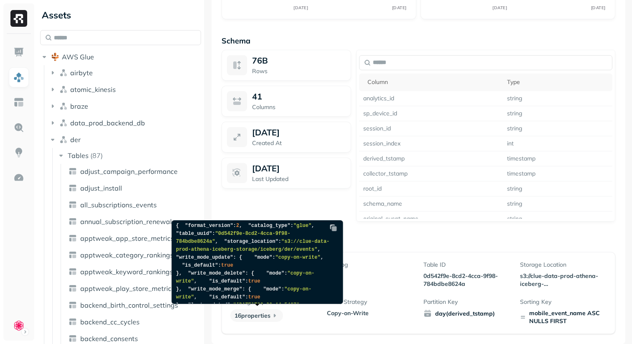
scroll to position [0, 0]
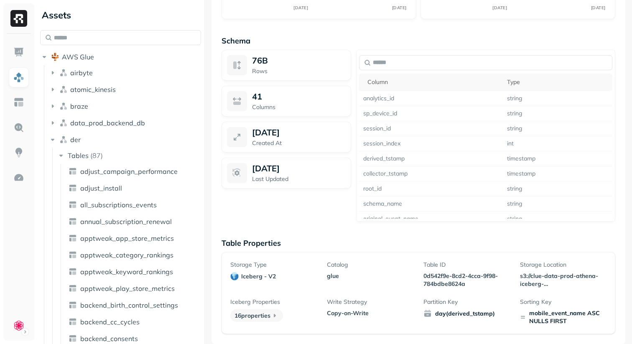
click at [537, 315] on div "mobile_event_name ASC NULLS FIRST" at bounding box center [563, 317] width 87 height 16
drag, startPoint x: 537, startPoint y: 315, endPoint x: 545, endPoint y: 318, distance: 8.4
click at [545, 318] on div "mobile_event_name ASC NULLS FIRST" at bounding box center [563, 317] width 87 height 16
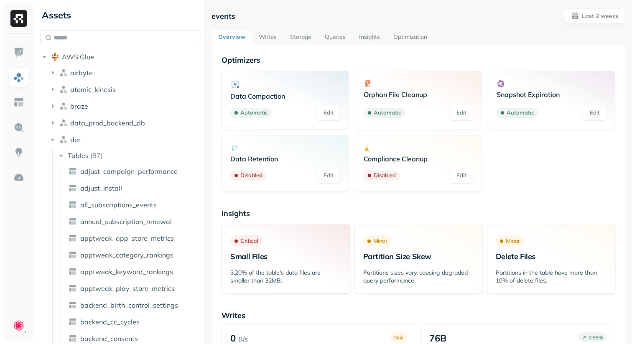
click at [260, 40] on link "Writes" at bounding box center [267, 37] width 31 height 15
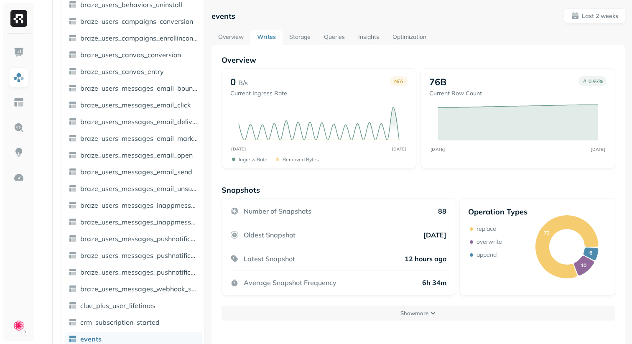
scroll to position [770, 0]
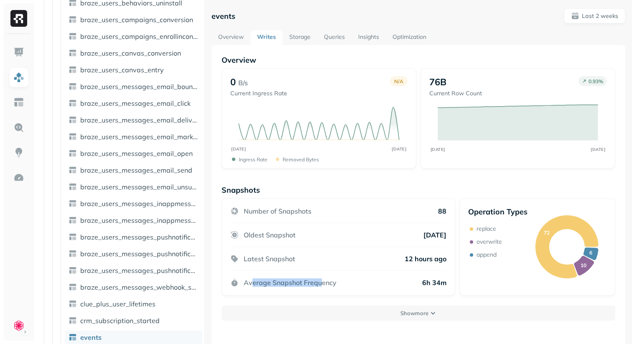
drag, startPoint x: 251, startPoint y: 284, endPoint x: 322, endPoint y: 284, distance: 71.0
click at [322, 284] on p "Average Snapshot Frequency" at bounding box center [290, 282] width 93 height 8
click at [426, 285] on p "6h 34m" at bounding box center [434, 282] width 24 height 8
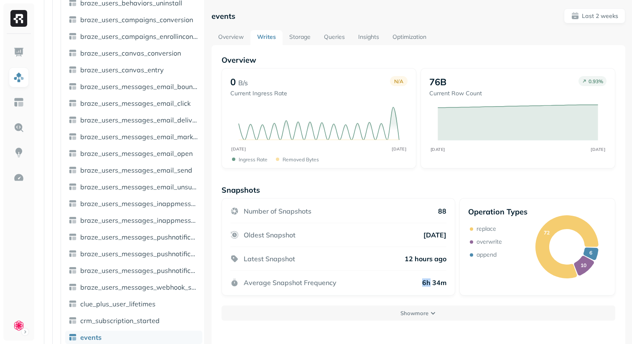
click at [426, 285] on p "6h 34m" at bounding box center [434, 282] width 24 height 8
click at [295, 38] on link "Storage" at bounding box center [299, 37] width 35 height 15
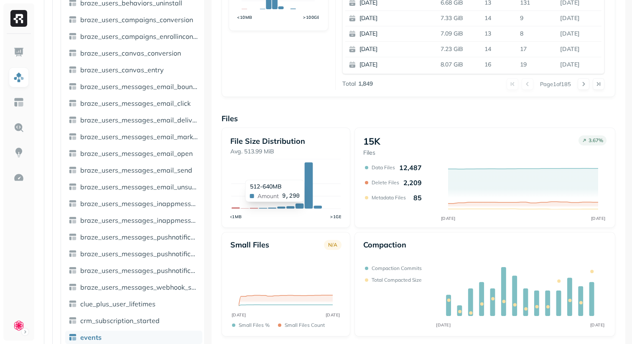
scroll to position [292, 0]
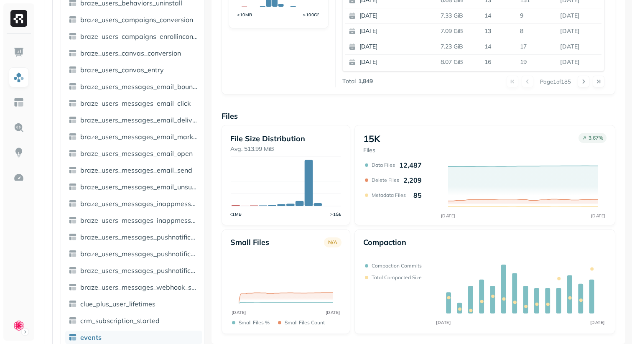
click at [354, 232] on div "File Size Distribution Avg. 513.99 MiB <1MB >1GB 15K Files 3.67 % SEP [DATE] Da…" at bounding box center [418, 229] width 394 height 209
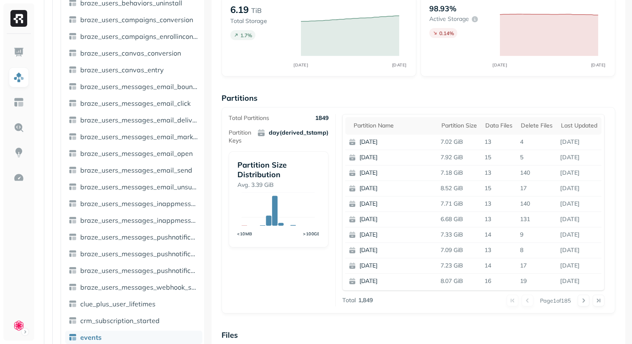
scroll to position [0, 0]
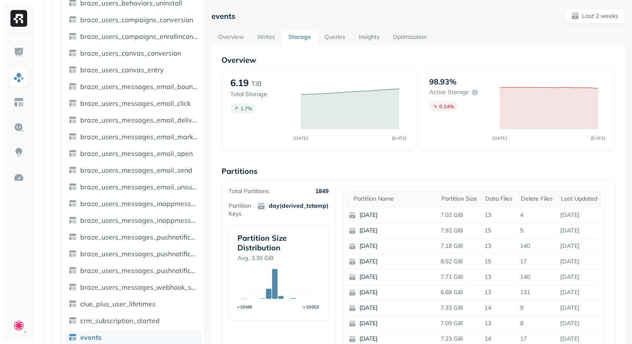
click at [336, 41] on link "Queries" at bounding box center [335, 37] width 34 height 15
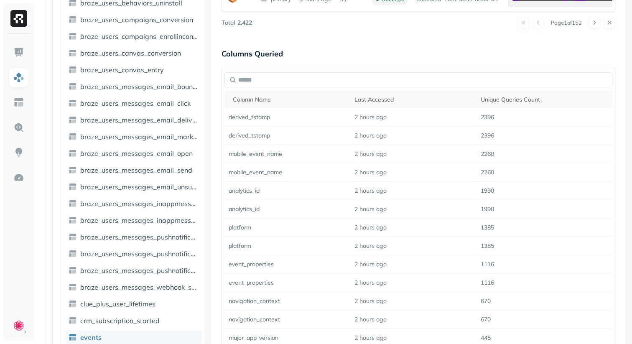
scroll to position [690, 0]
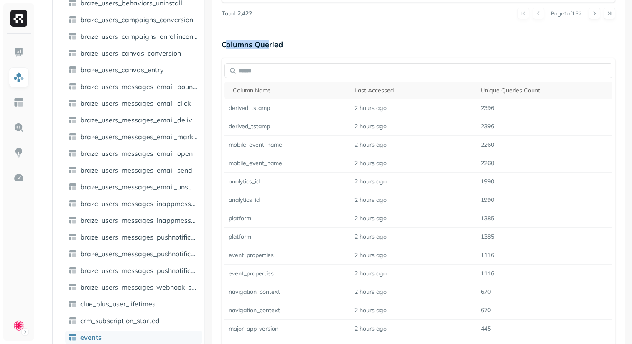
drag, startPoint x: 225, startPoint y: 48, endPoint x: 270, endPoint y: 48, distance: 45.1
click at [270, 48] on p "Columns Queried" at bounding box center [418, 44] width 394 height 17
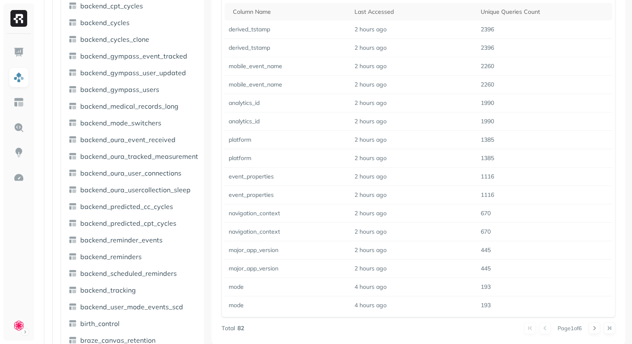
scroll to position [0, 0]
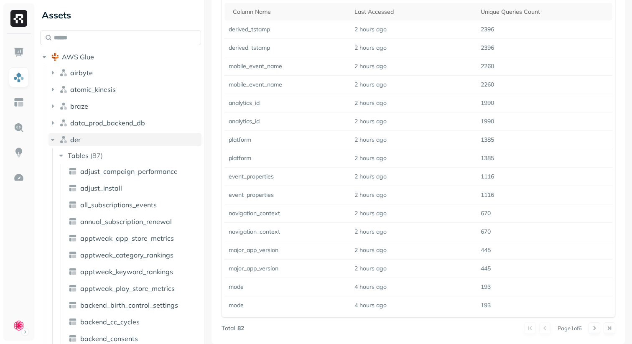
click at [57, 142] on button "der" at bounding box center [124, 139] width 153 height 13
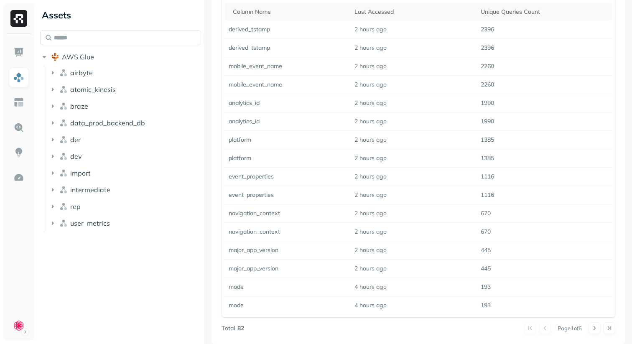
click at [209, 164] on div "**********" at bounding box center [418, 172] width 427 height 344
click at [94, 59] on button "AWS Glue" at bounding box center [120, 56] width 161 height 13
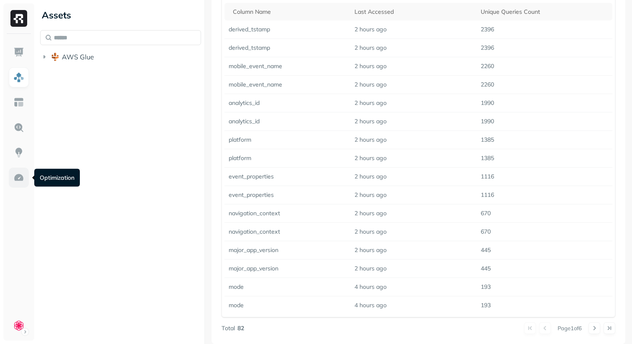
click at [17, 180] on img at bounding box center [18, 177] width 11 height 11
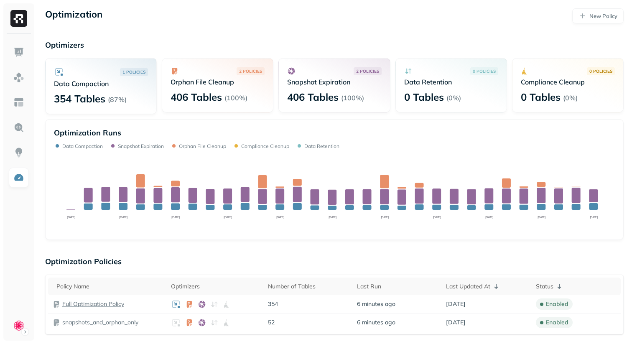
click at [194, 261] on p "Optimization Policies" at bounding box center [334, 262] width 578 height 10
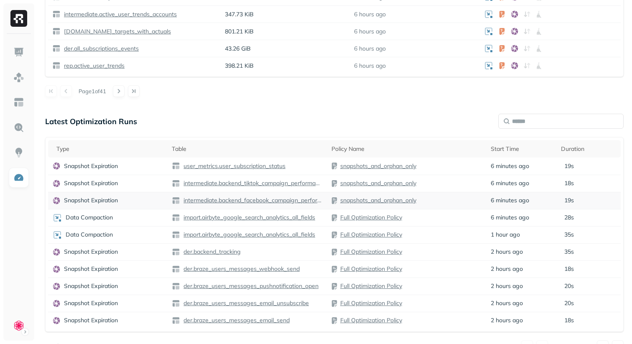
scroll to position [503, 0]
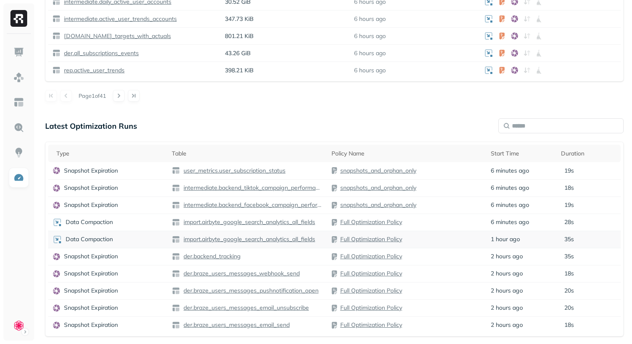
click at [132, 238] on div "Data Compaction" at bounding box center [107, 239] width 111 height 10
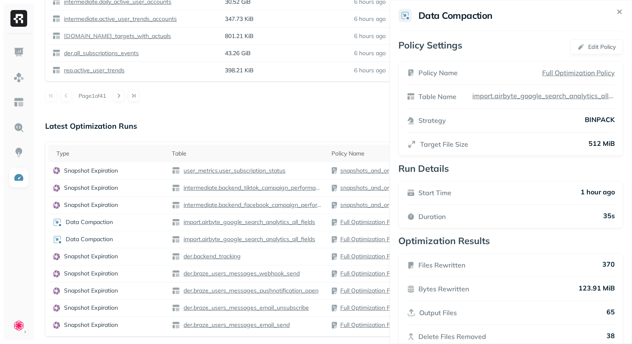
scroll to position [20, 0]
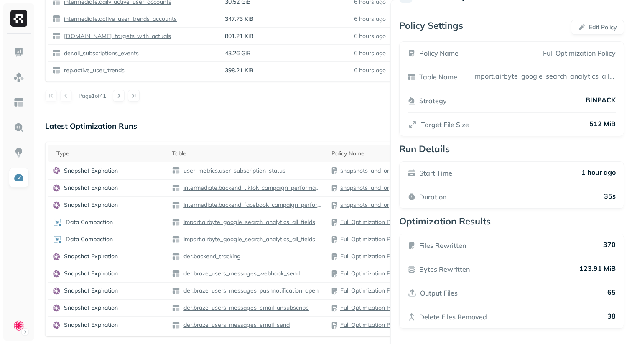
drag, startPoint x: 429, startPoint y: 249, endPoint x: 473, endPoint y: 249, distance: 44.3
click at [466, 249] on p "Files Rewritten" at bounding box center [442, 245] width 47 height 10
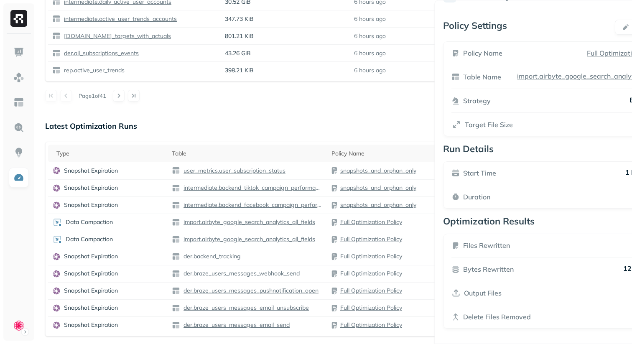
click at [473, 249] on td "Full Optimization Policy" at bounding box center [407, 256] width 160 height 17
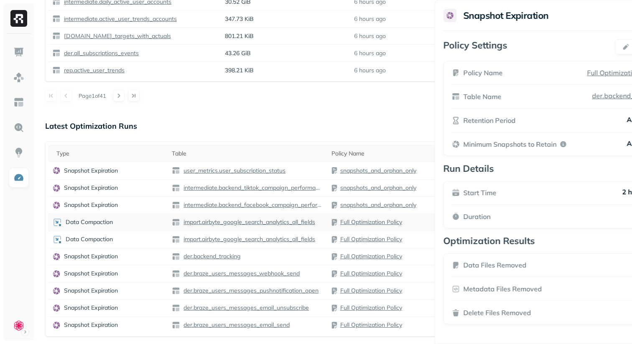
click at [142, 221] on div "Data Compaction" at bounding box center [107, 222] width 111 height 10
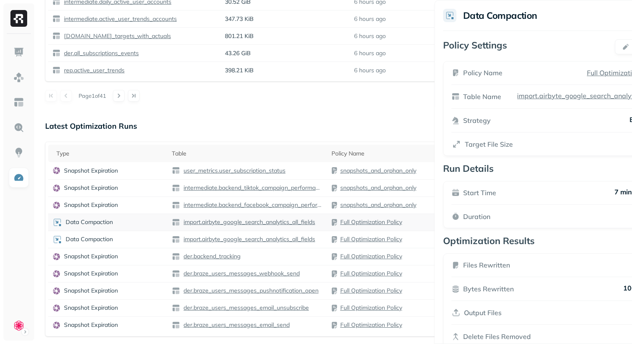
click at [134, 227] on div "Data Compaction" at bounding box center [107, 222] width 111 height 10
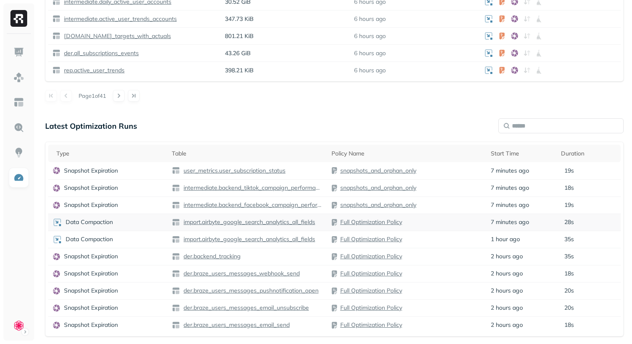
click at [147, 224] on div "Data Compaction" at bounding box center [107, 222] width 111 height 10
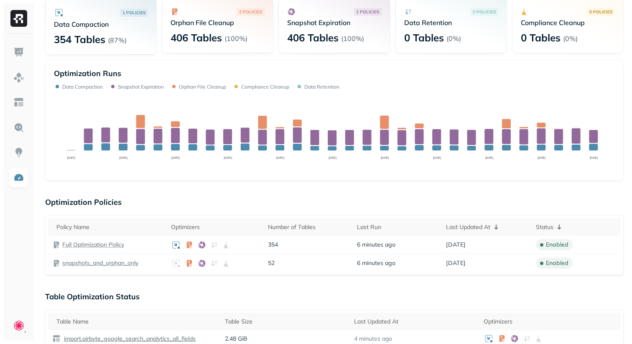
scroll to position [72, 0]
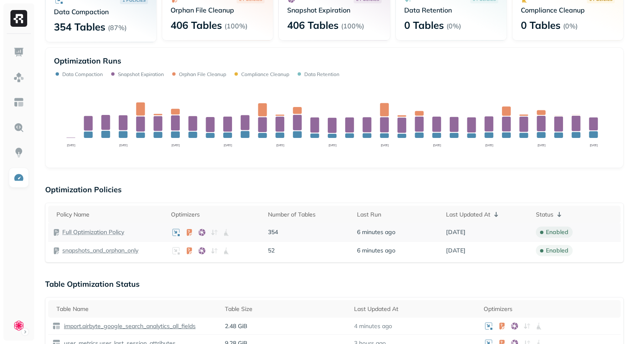
click at [99, 232] on p "Full Optimization Policy" at bounding box center [93, 232] width 62 height 8
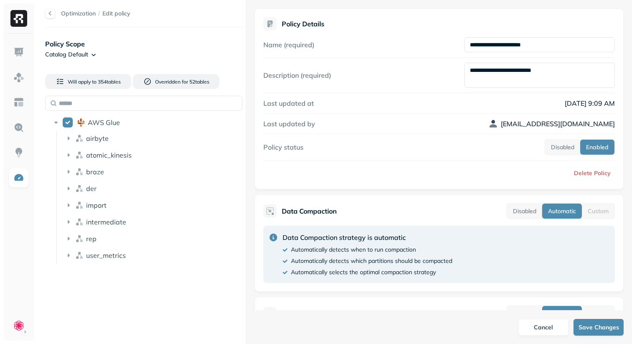
click at [73, 55] on html "**********" at bounding box center [316, 172] width 632 height 344
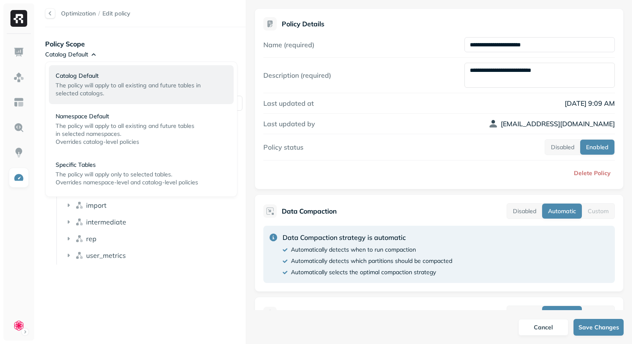
click at [128, 52] on html "**********" at bounding box center [316, 172] width 632 height 344
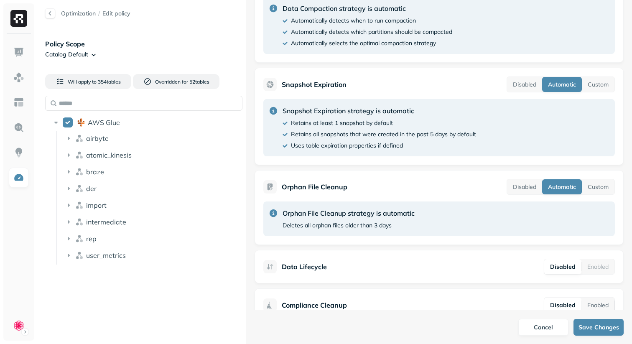
scroll to position [249, 0]
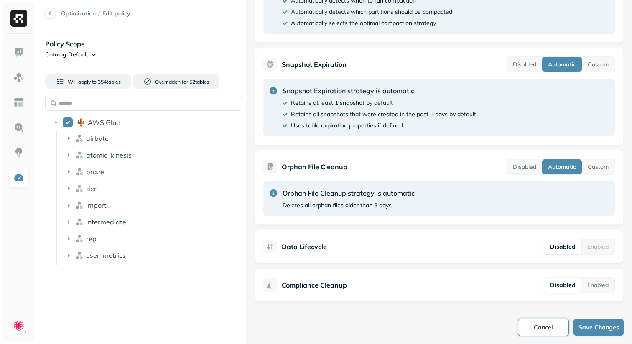
click at [535, 328] on button "Cancel" at bounding box center [543, 327] width 50 height 17
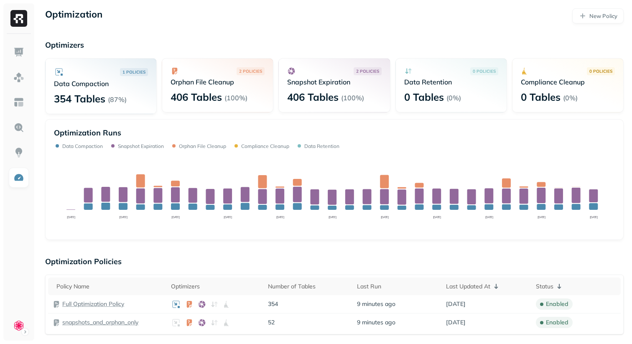
scroll to position [27, 0]
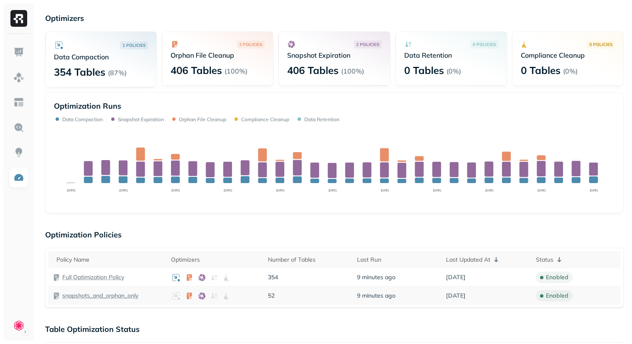
click at [99, 296] on p "snapshots_and_orphan_only" at bounding box center [100, 296] width 76 height 8
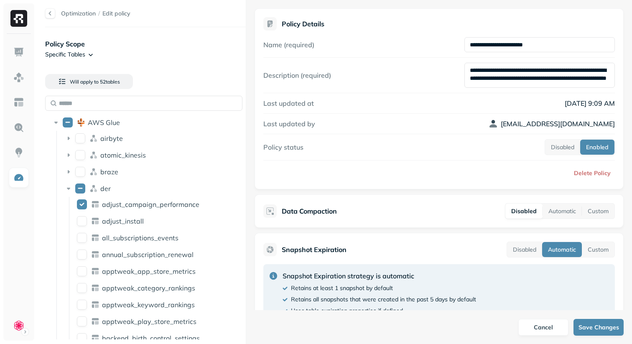
click at [70, 53] on html "Optimization / Edit policy Policy Scope Specific Tables Will apply to 52 table …" at bounding box center [316, 172] width 632 height 344
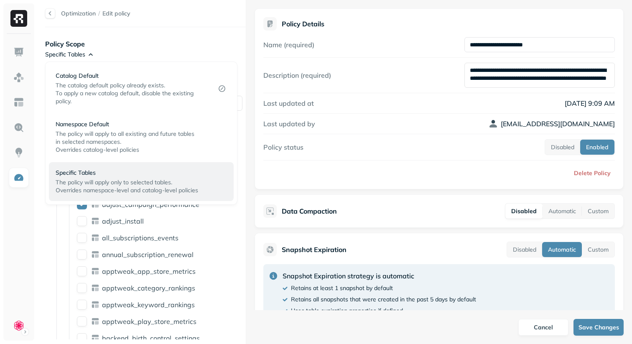
click at [128, 43] on html "Optimization / Edit policy Policy Scope Specific Tables Will apply to 52 table …" at bounding box center [316, 172] width 632 height 344
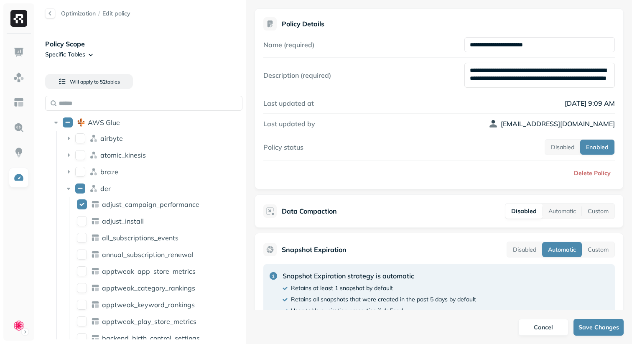
drag, startPoint x: 479, startPoint y: 71, endPoint x: 497, endPoint y: 71, distance: 17.6
click at [497, 71] on textarea "**********" at bounding box center [539, 75] width 150 height 25
drag, startPoint x: 476, startPoint y: 71, endPoint x: 524, endPoint y: 79, distance: 48.2
click at [524, 79] on textarea "**********" at bounding box center [539, 75] width 150 height 25
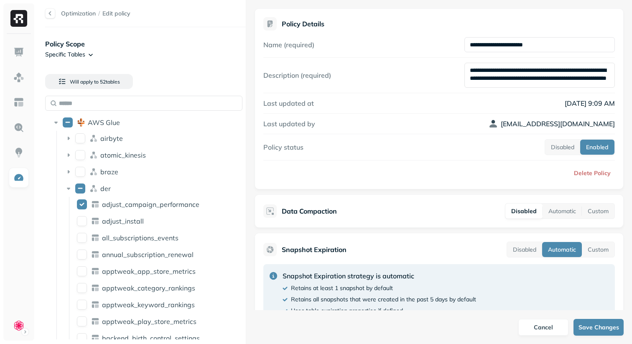
click at [524, 79] on textarea "**********" at bounding box center [539, 75] width 150 height 25
drag, startPoint x: 495, startPoint y: 70, endPoint x: 536, endPoint y: 70, distance: 41.0
click at [536, 70] on textarea "**********" at bounding box center [539, 75] width 150 height 25
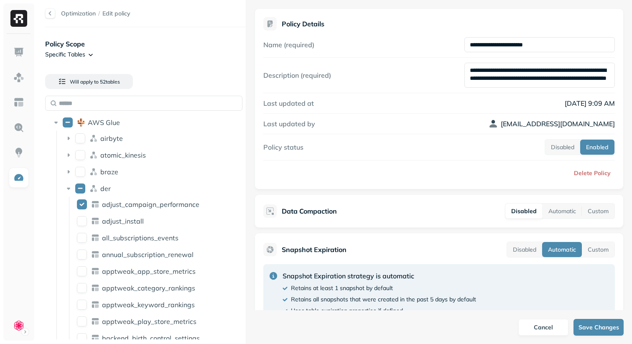
drag, startPoint x: 513, startPoint y: 79, endPoint x: 548, endPoint y: 79, distance: 34.7
click at [548, 79] on textarea "**********" at bounding box center [539, 75] width 150 height 25
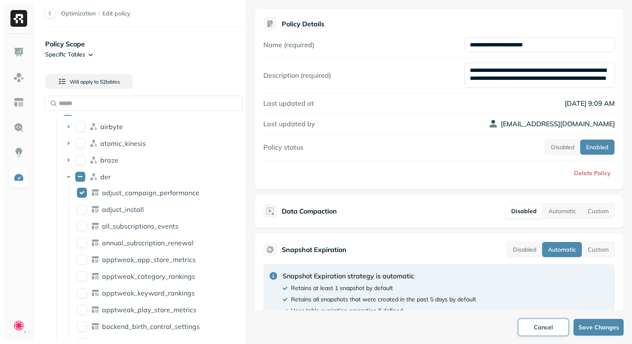
click at [538, 323] on button "Cancel" at bounding box center [543, 327] width 50 height 17
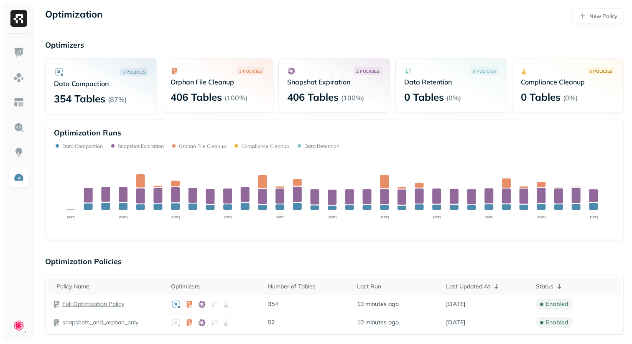
click at [453, 120] on div "Optimization Runs Data Compaction Snapshot Expiration Orphan File Cleanup Compl…" at bounding box center [334, 179] width 578 height 121
drag, startPoint x: 406, startPoint y: 84, endPoint x: 441, endPoint y: 84, distance: 35.1
click at [441, 84] on p "Data Retention" at bounding box center [451, 82] width 94 height 8
drag, startPoint x: 443, startPoint y: 83, endPoint x: 410, endPoint y: 83, distance: 32.6
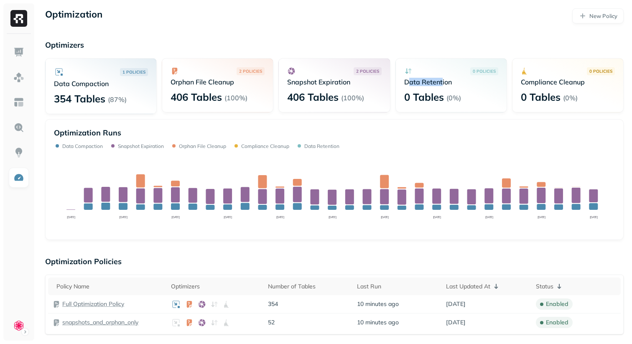
click at [410, 83] on p "Data Retention" at bounding box center [451, 82] width 94 height 8
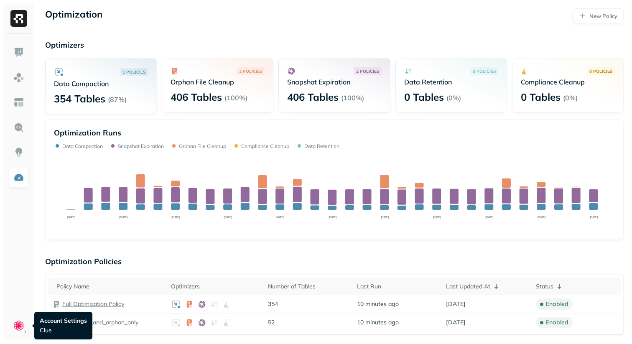
click at [24, 342] on div at bounding box center [19, 172] width 38 height 344
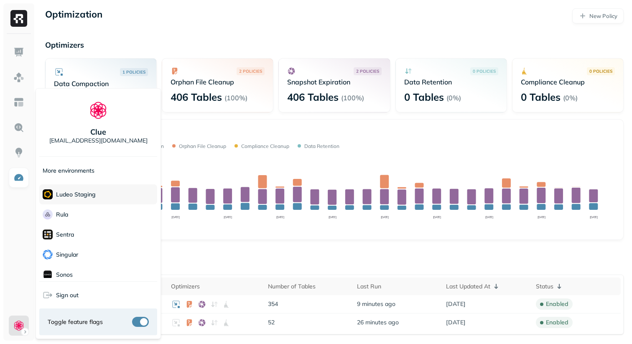
scroll to position [78, 0]
click at [93, 215] on div "Rula" at bounding box center [98, 210] width 118 height 20
